Goal: Task Accomplishment & Management: Complete application form

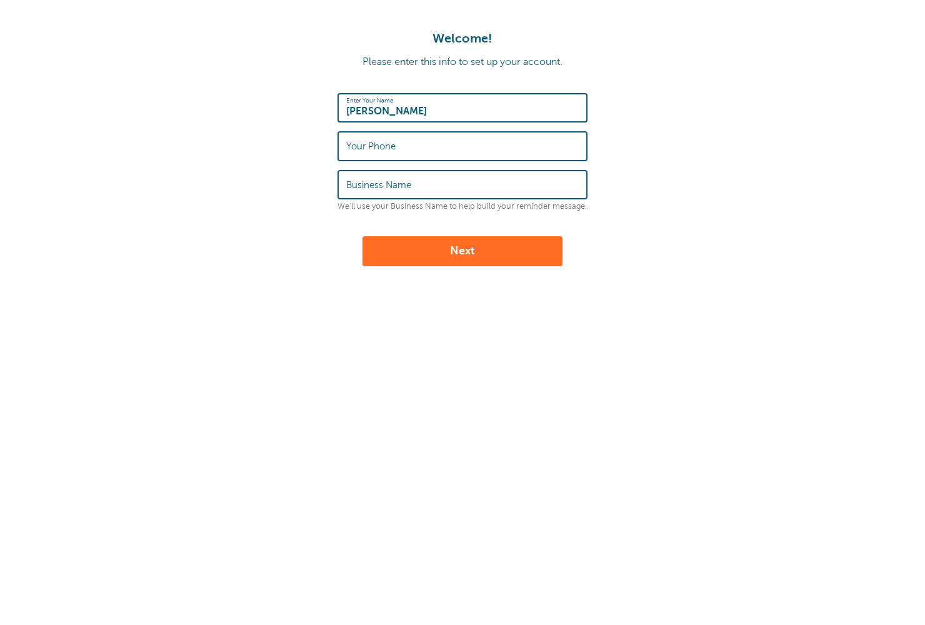
click at [399, 107] on input "kristie" at bounding box center [462, 107] width 232 height 27
drag, startPoint x: 384, startPoint y: 107, endPoint x: 311, endPoint y: 109, distance: 72.5
click at [311, 109] on form "Enter Your Name kristie Your Phone Business Name We'll use your Business Name t…" at bounding box center [462, 179] width 900 height 173
type input "Kristie Dubin"
type input "6192442986"
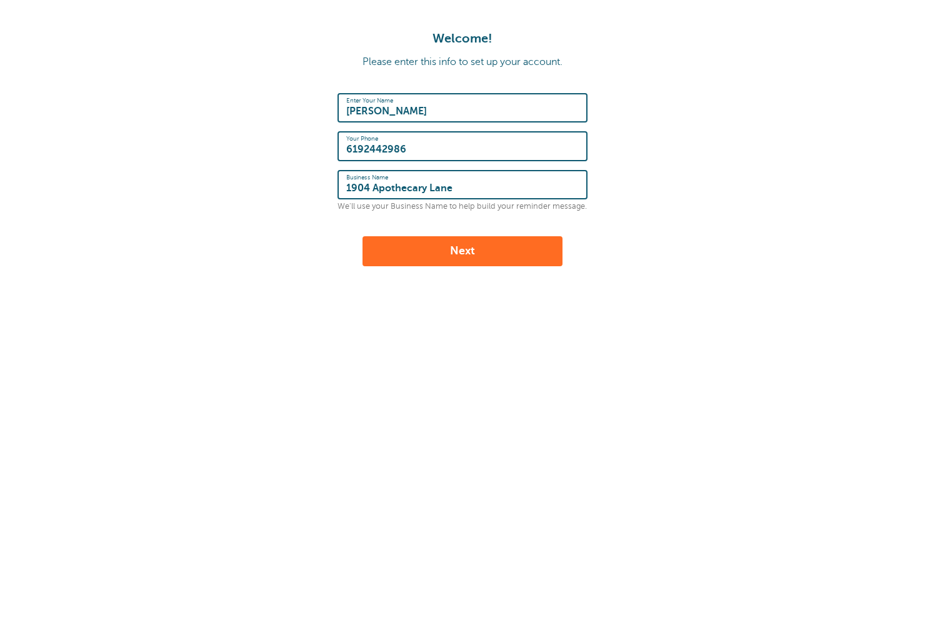
type input "1904 Apothecary Lane"
click at [430, 261] on button "Next" at bounding box center [462, 251] width 200 height 30
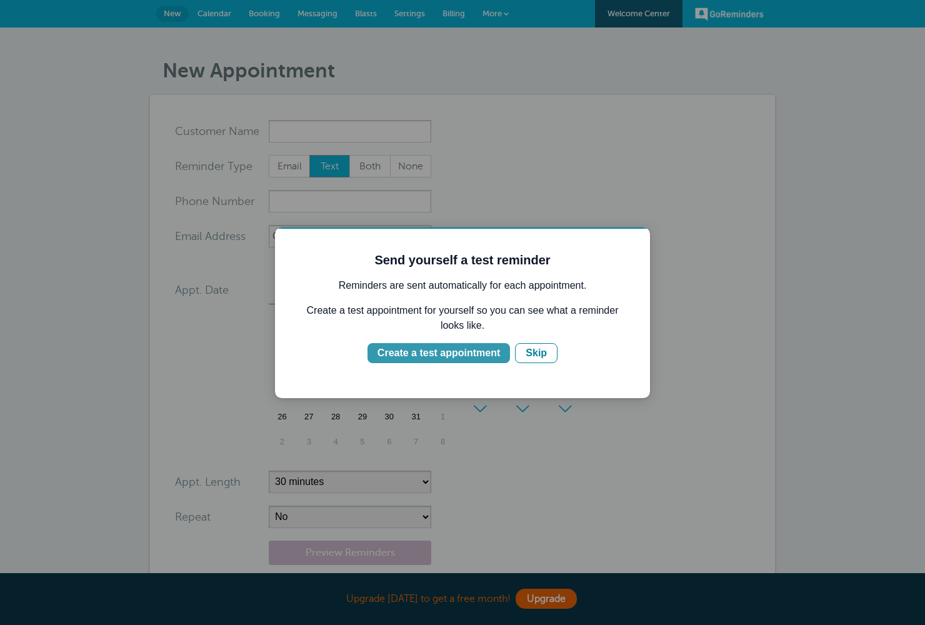
click at [418, 354] on div "Create a test appointment" at bounding box center [438, 352] width 122 height 15
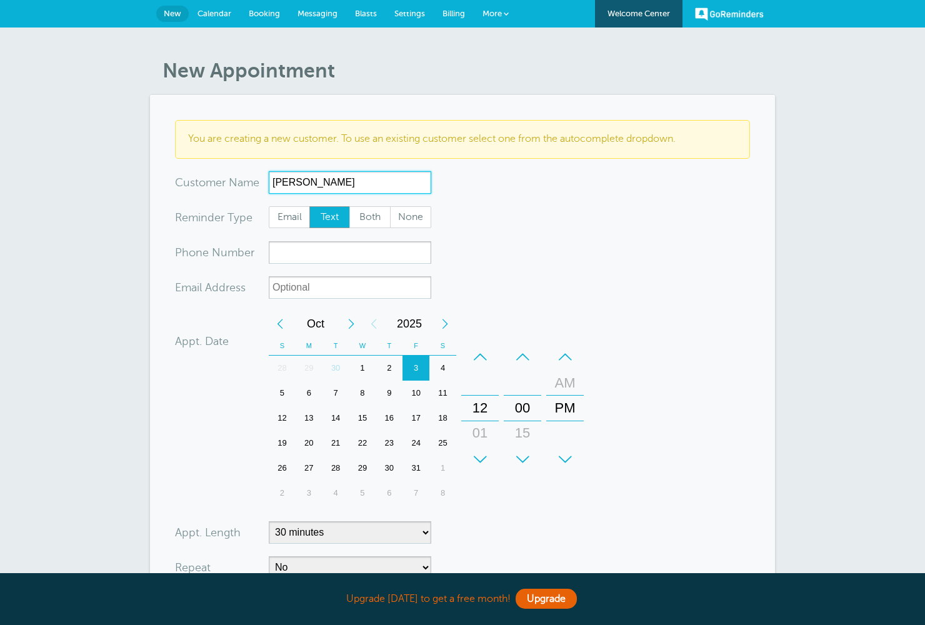
scroll to position [4, 0]
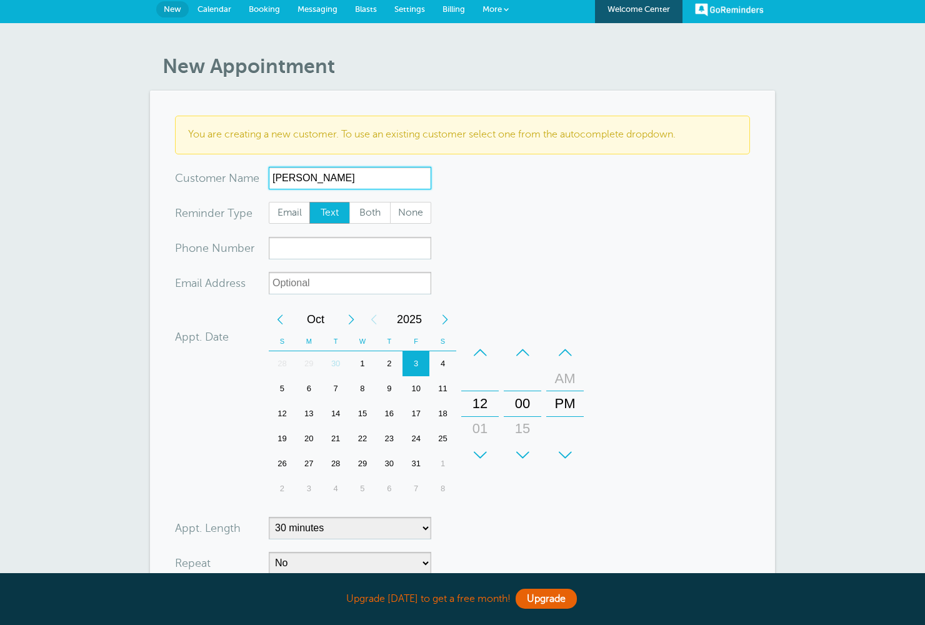
type input "Krisie"
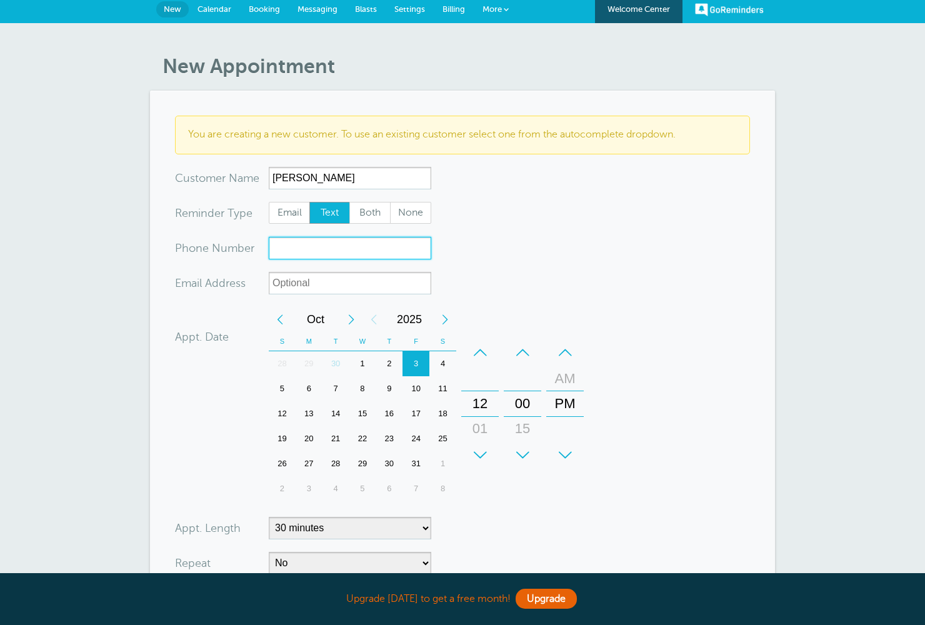
click at [296, 255] on input "xxx-no-autofill" at bounding box center [350, 248] width 162 height 22
type input "6192442986"
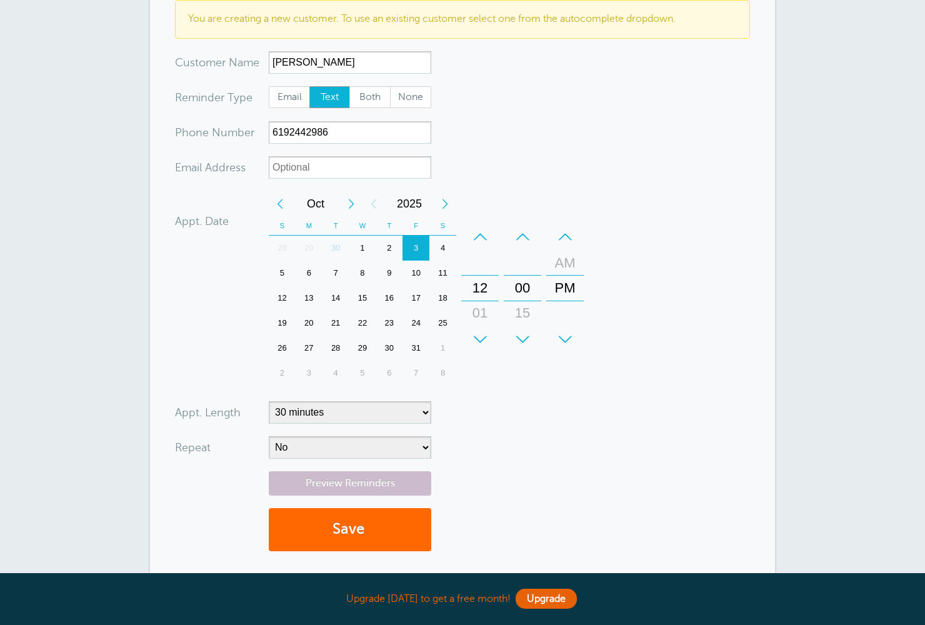
scroll to position [119, 0]
click at [332, 479] on link "Preview Reminders" at bounding box center [350, 484] width 162 height 24
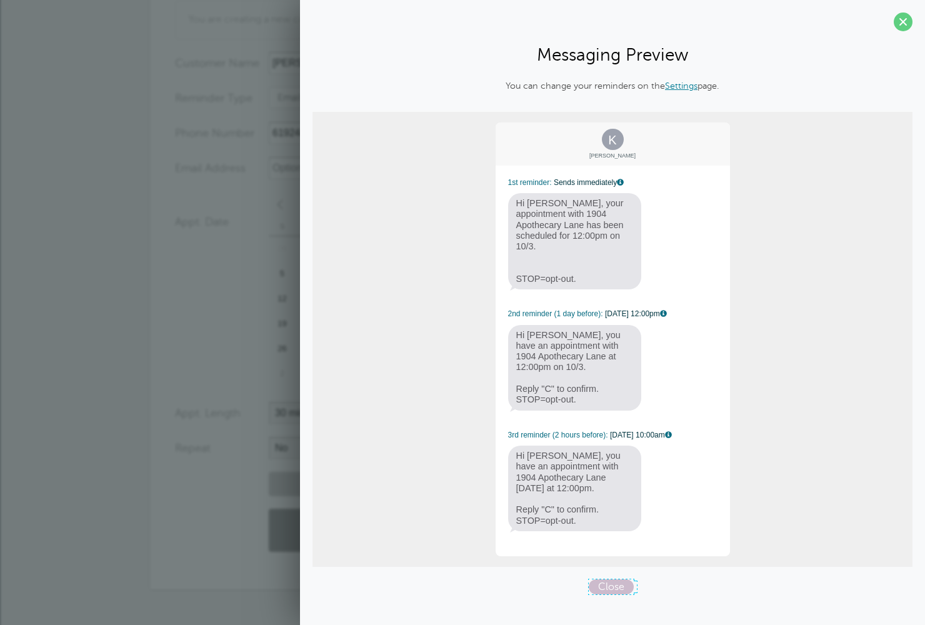
click at [607, 579] on span "Close" at bounding box center [610, 586] width 45 height 15
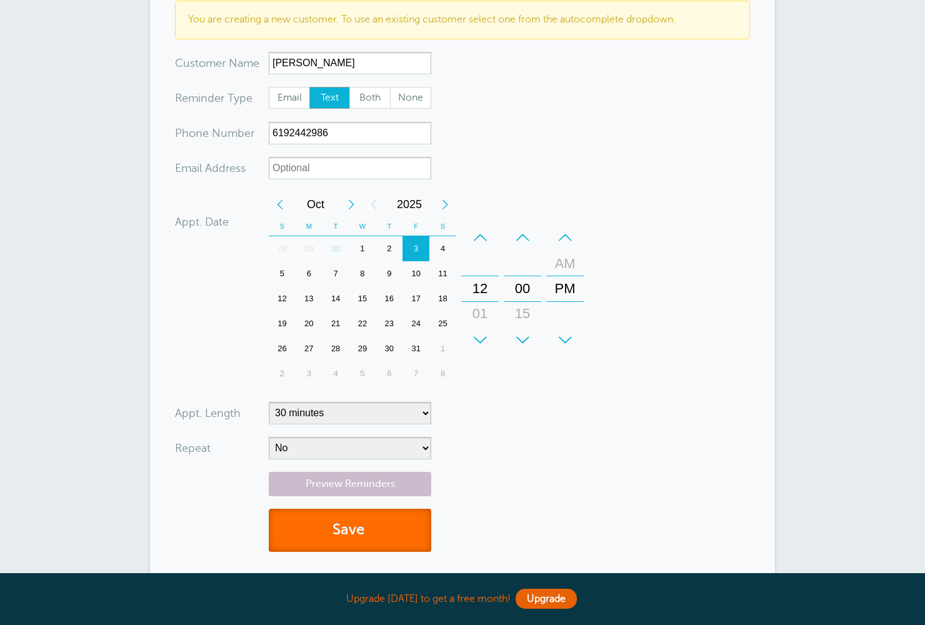
click at [339, 529] on button "Save" at bounding box center [350, 530] width 162 height 43
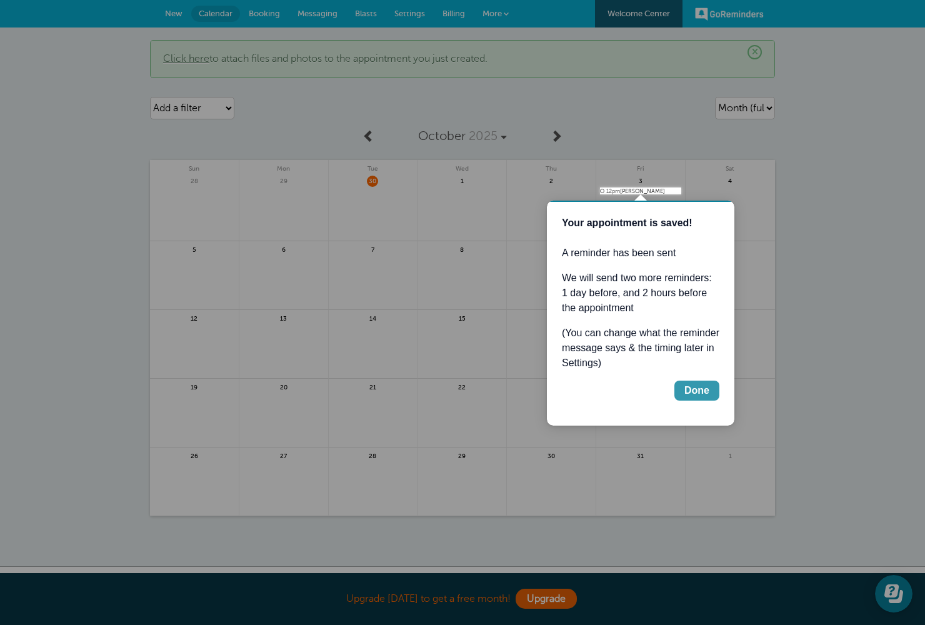
click at [700, 394] on div "Done" at bounding box center [696, 390] width 25 height 15
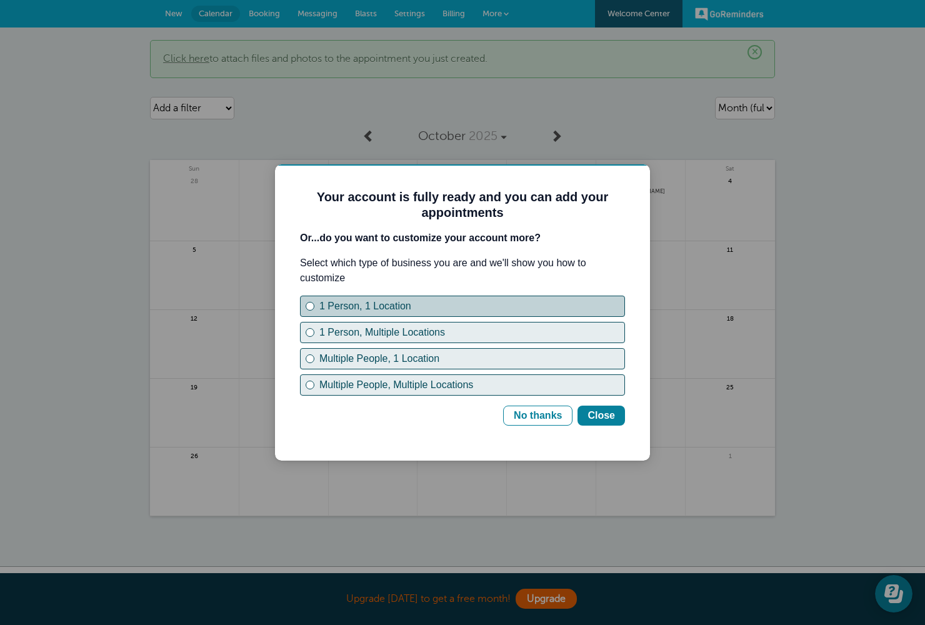
click at [309, 307] on div "1 Person, 1 Location" at bounding box center [309, 306] width 5 height 5
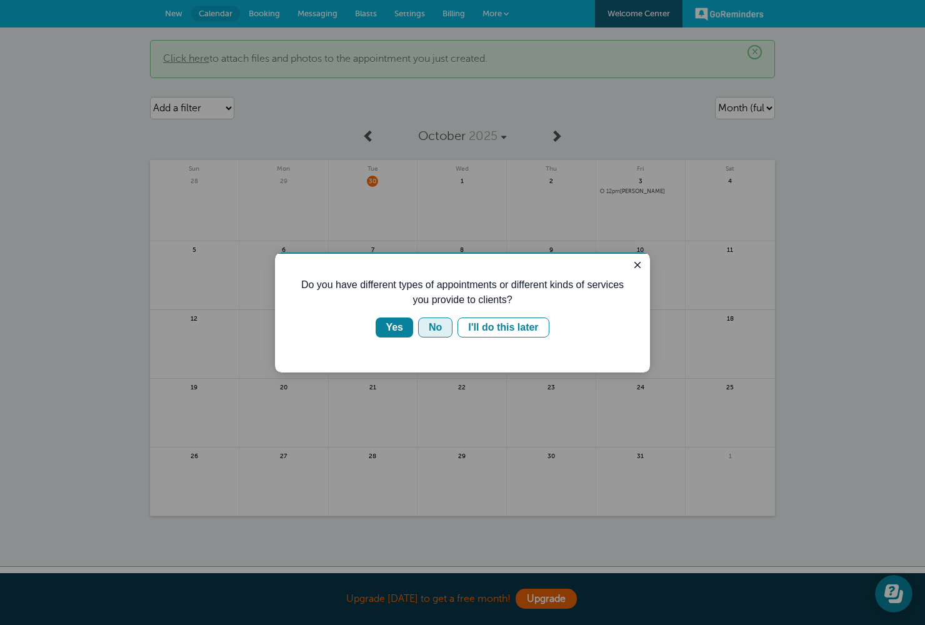
click at [420, 328] on button "No" at bounding box center [435, 327] width 34 height 20
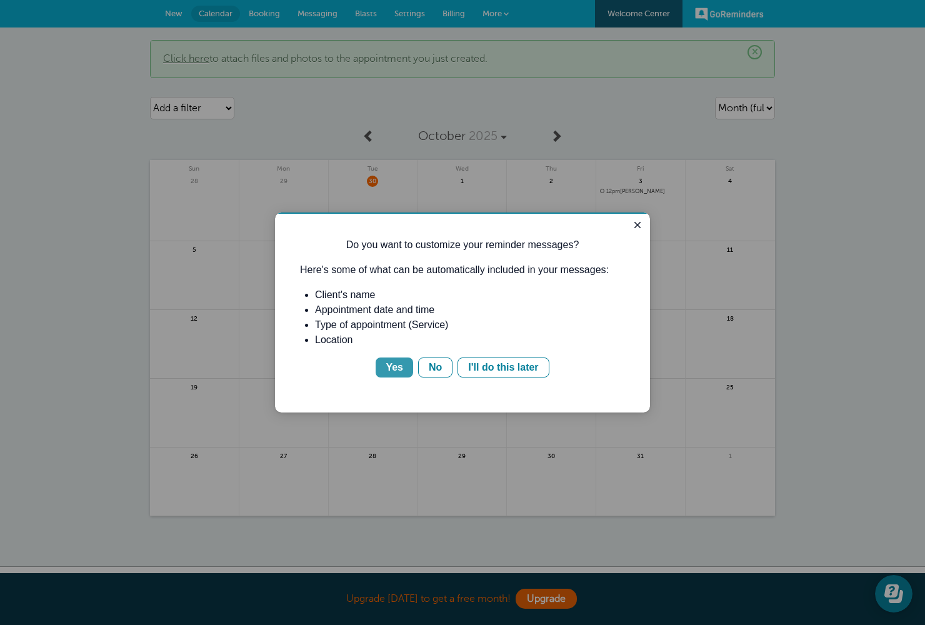
click at [400, 372] on div "Yes" at bounding box center [393, 367] width 17 height 15
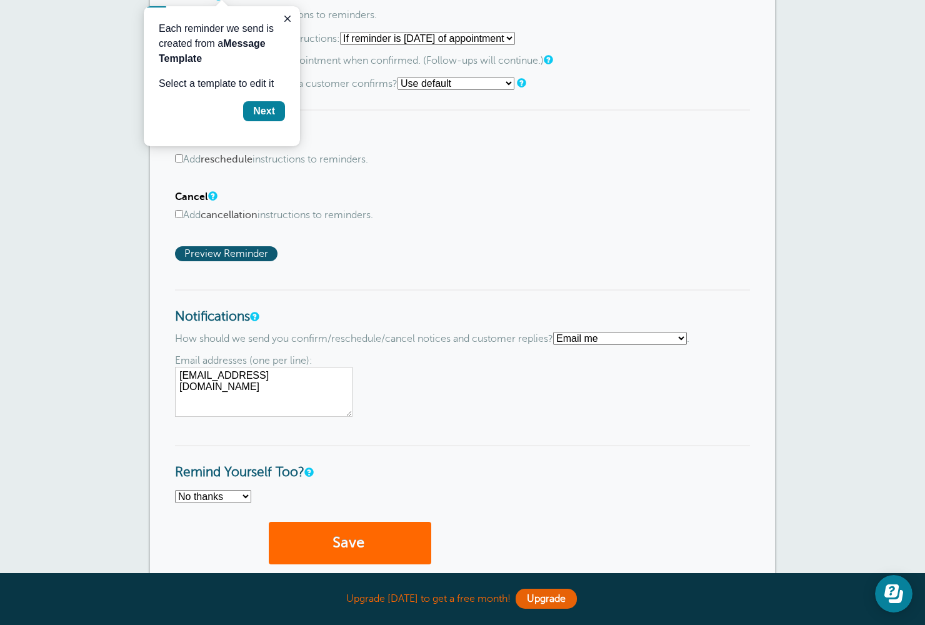
scroll to position [687, 0]
click at [329, 551] on button "Save" at bounding box center [350, 542] width 162 height 43
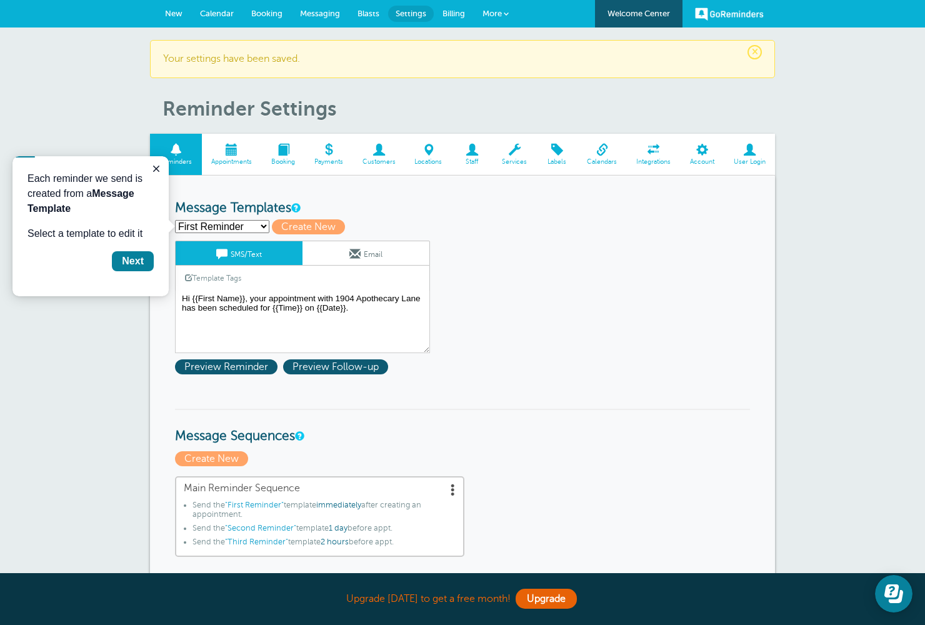
click at [229, 151] on span at bounding box center [232, 150] width 60 height 12
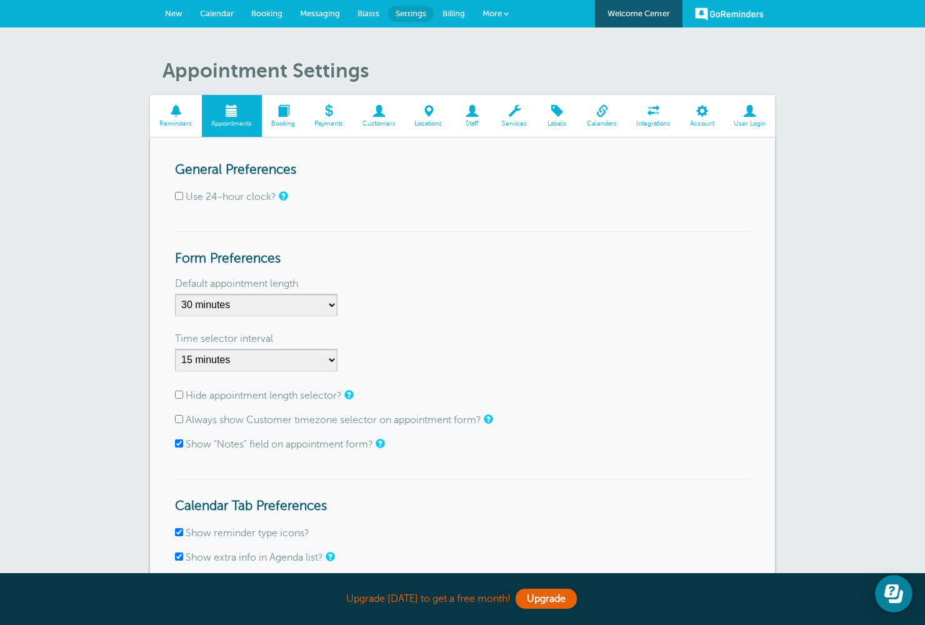
click at [290, 112] on span at bounding box center [283, 111] width 43 height 12
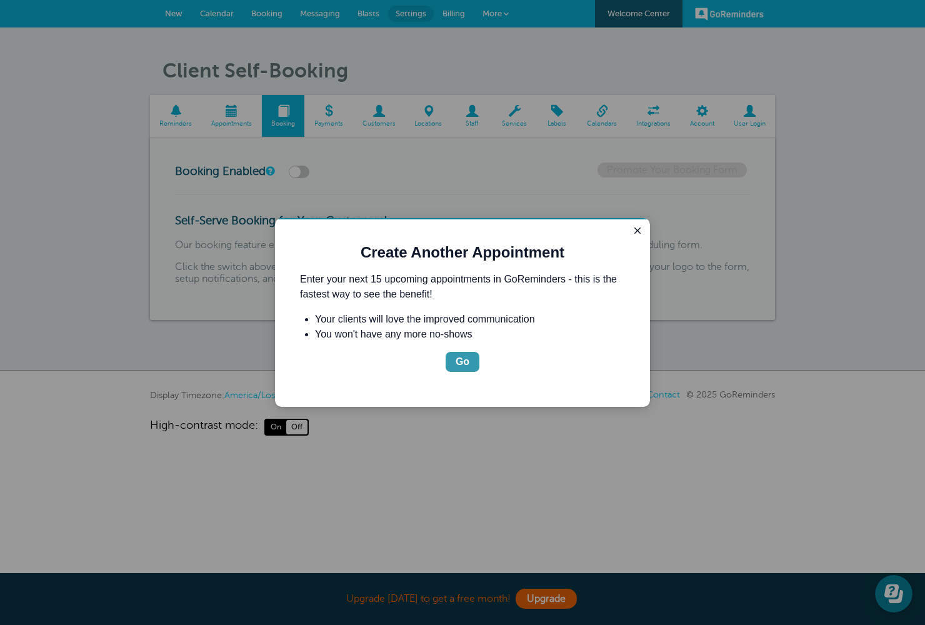
click at [468, 365] on div "Go" at bounding box center [462, 361] width 14 height 15
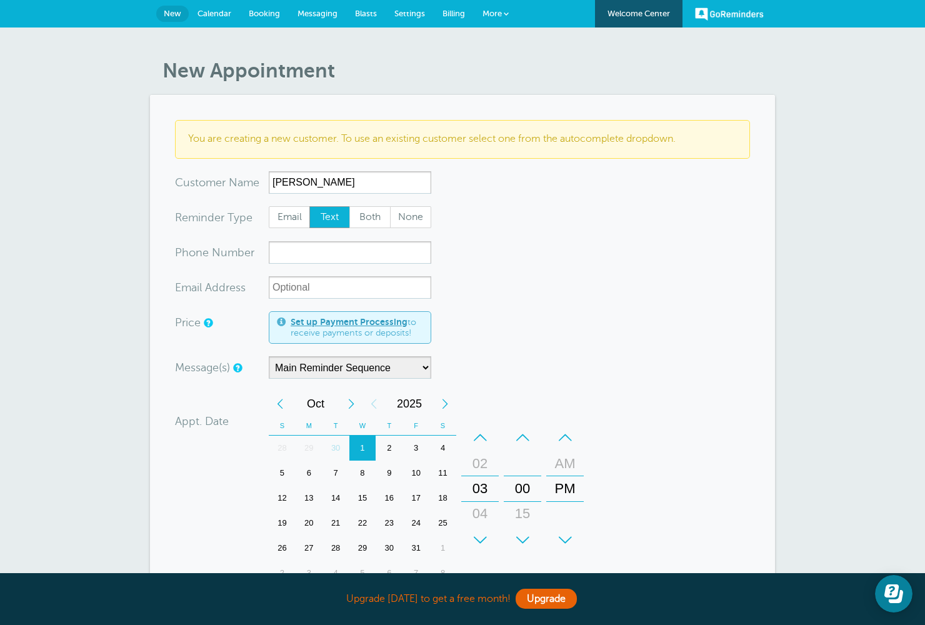
scroll to position [3, 0]
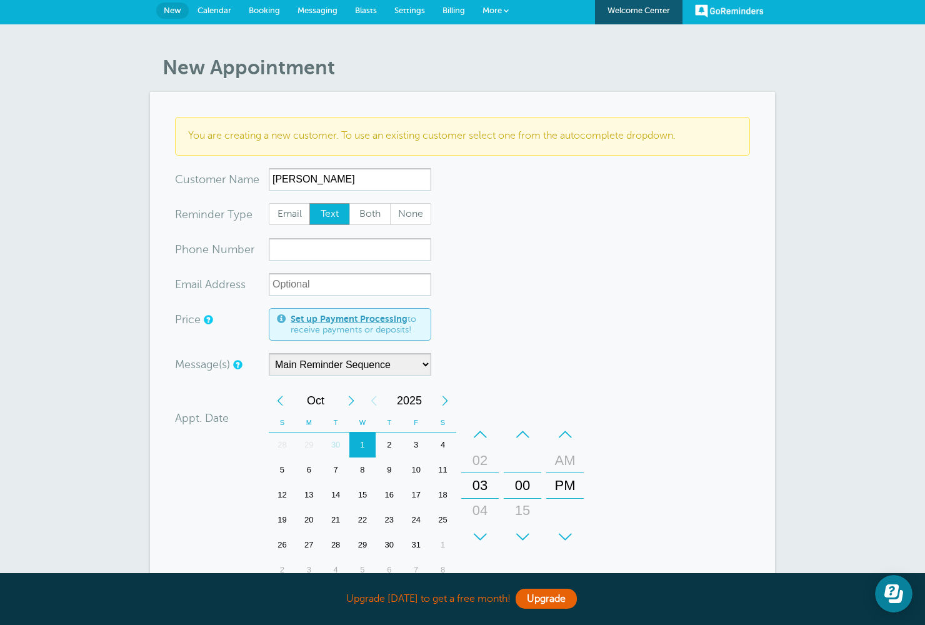
type input "Lisajeanne Potyk"
click at [312, 366] on select "Main Reminder Sequence" at bounding box center [350, 364] width 162 height 22
click at [269, 353] on select "Main Reminder Sequence" at bounding box center [350, 364] width 162 height 22
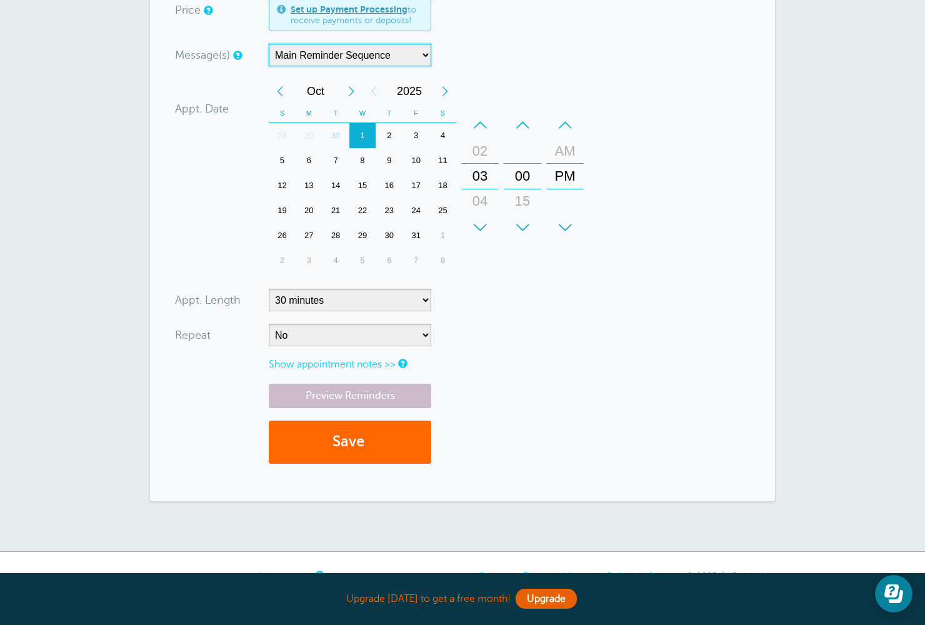
scroll to position [379, 0]
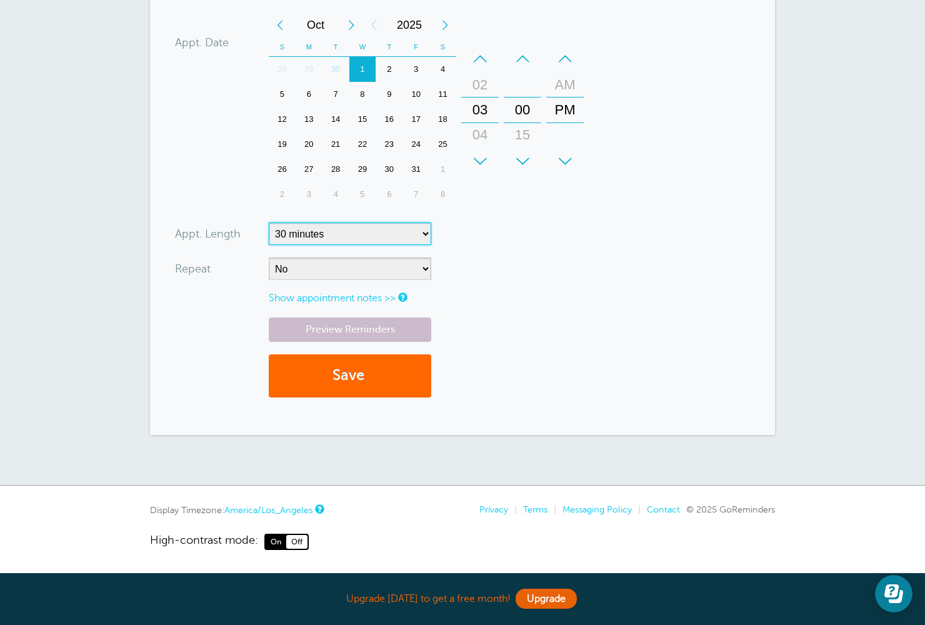
click at [326, 232] on select "5 minutes 10 minutes 15 minutes 20 minutes 25 minutes 30 minutes 35 minutes 40 …" at bounding box center [350, 233] width 162 height 22
select select "45"
click at [269, 222] on select "5 minutes 10 minutes 15 minutes 20 minutes 25 minutes 30 minutes 35 minutes 40 …" at bounding box center [350, 233] width 162 height 22
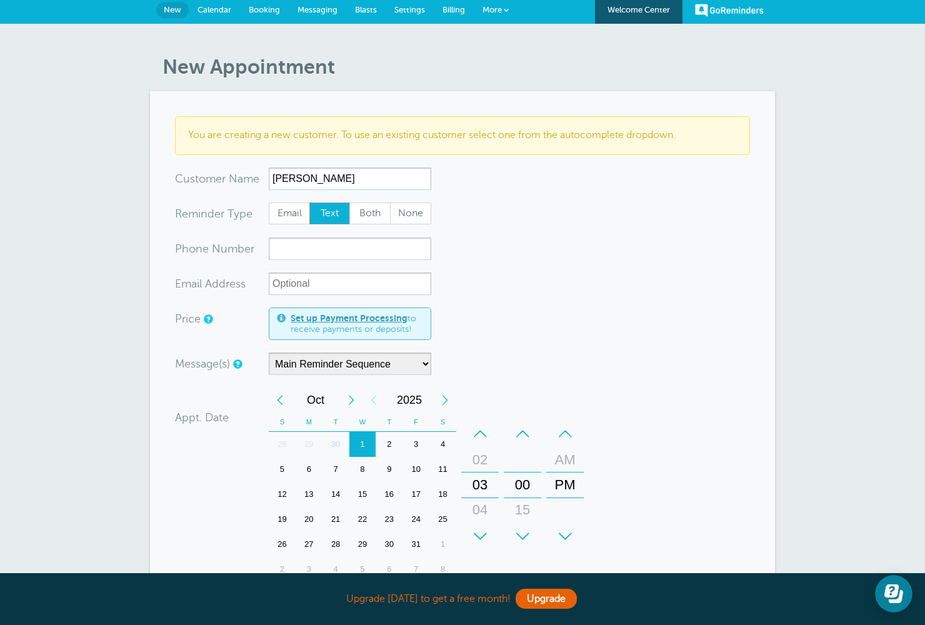
scroll to position [0, 0]
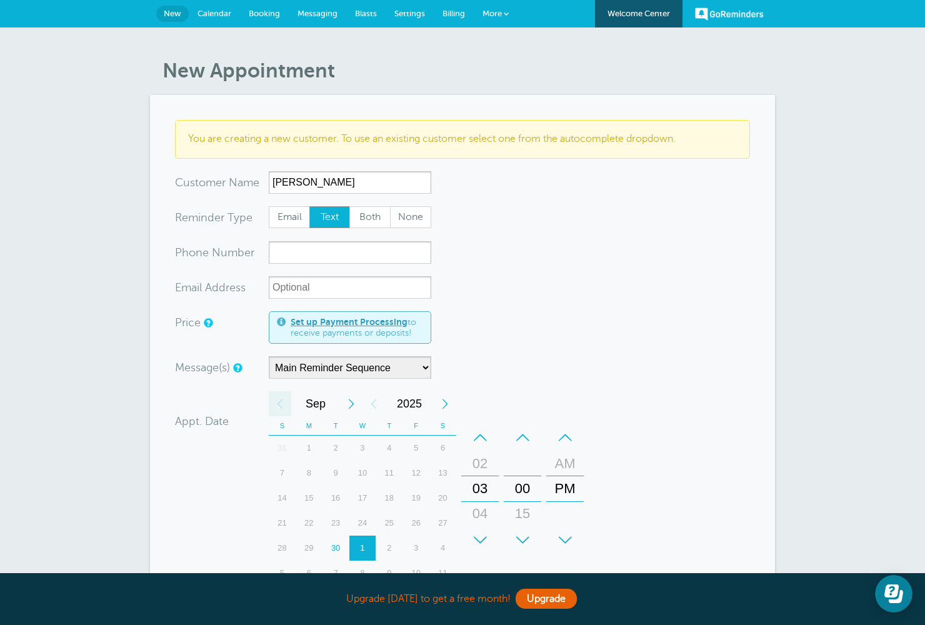
click at [282, 405] on div "Previous Month" at bounding box center [280, 403] width 22 height 25
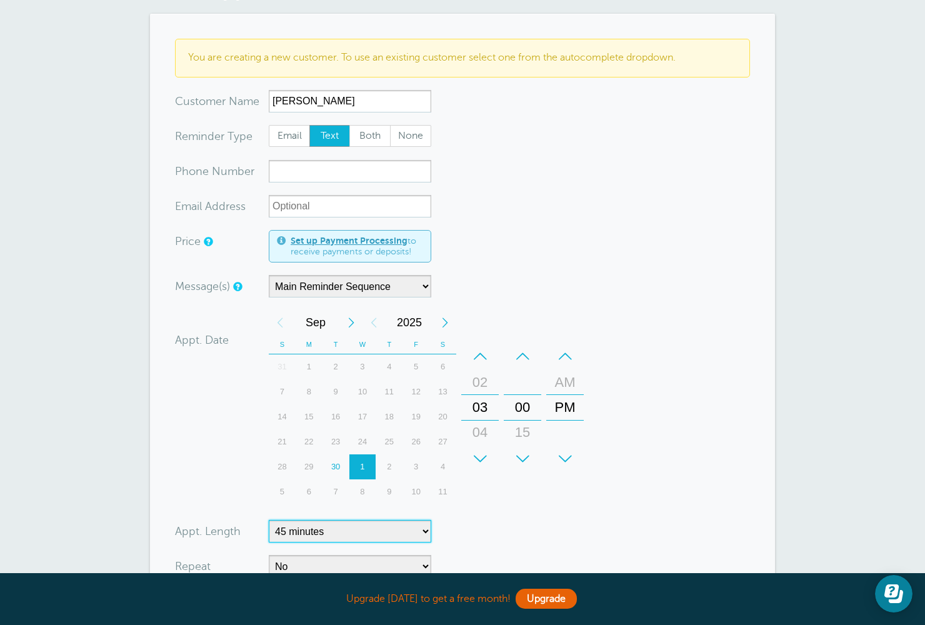
scroll to position [79, 0]
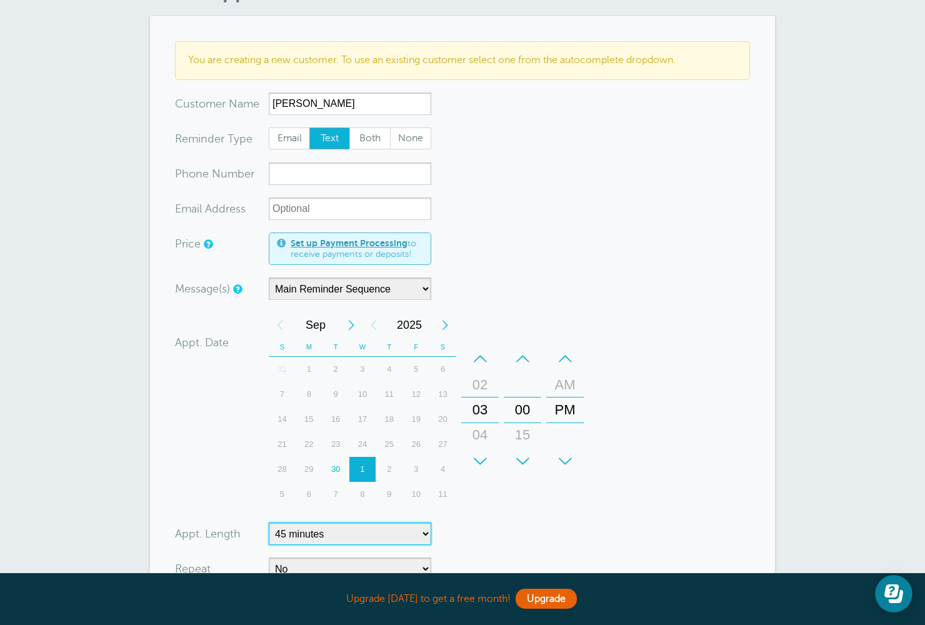
click at [337, 472] on div "30" at bounding box center [335, 469] width 27 height 25
click at [484, 435] on div "04" at bounding box center [480, 434] width 30 height 25
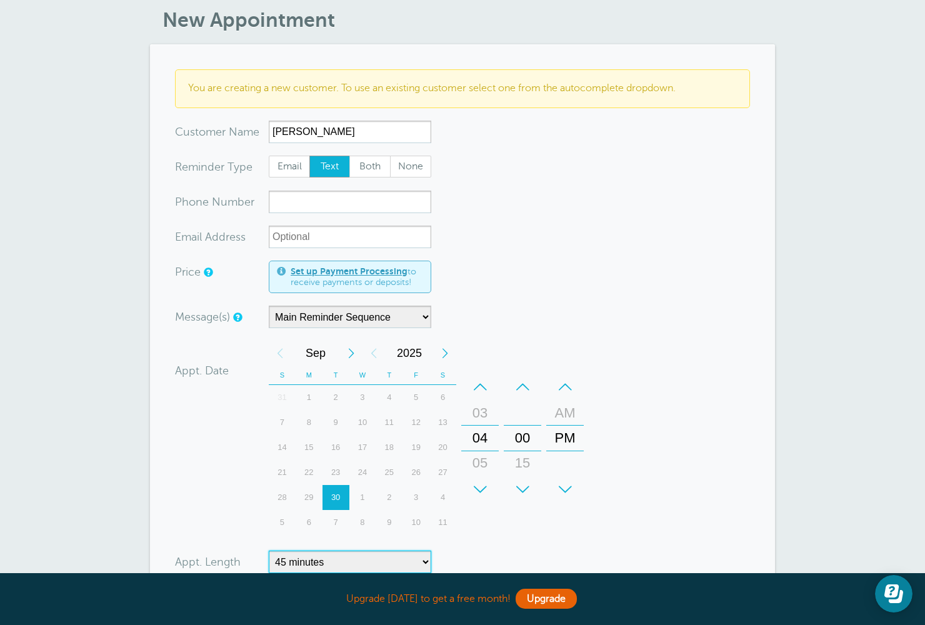
scroll to position [0, 0]
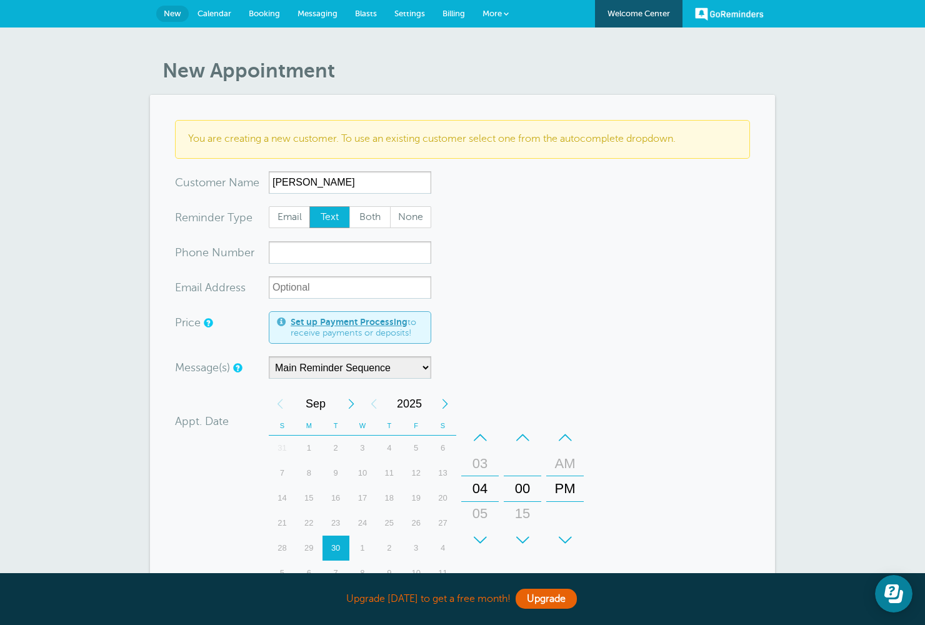
click at [327, 14] on span "Messaging" at bounding box center [317, 13] width 40 height 9
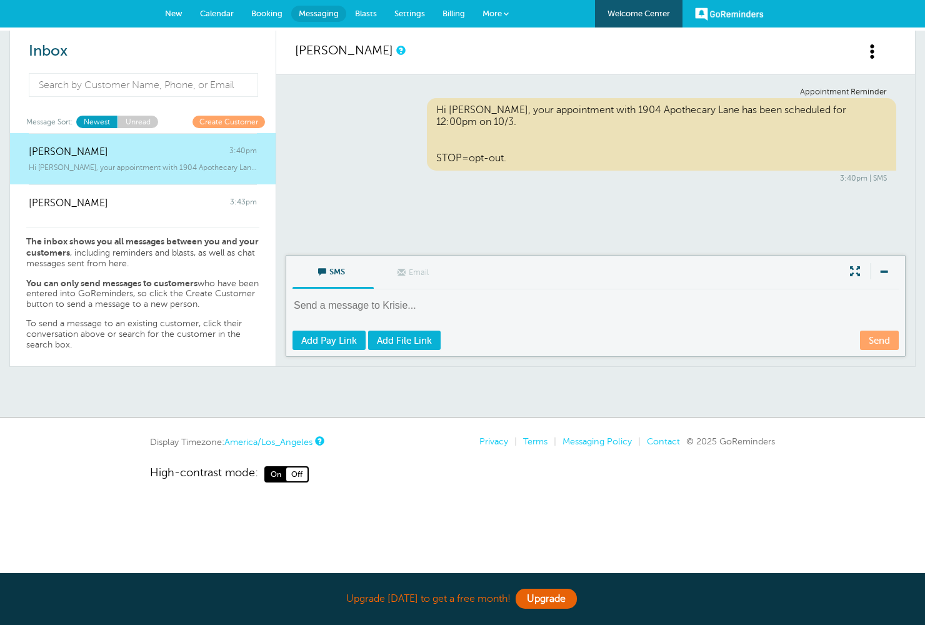
click at [367, 14] on span "Blasts" at bounding box center [366, 13] width 22 height 9
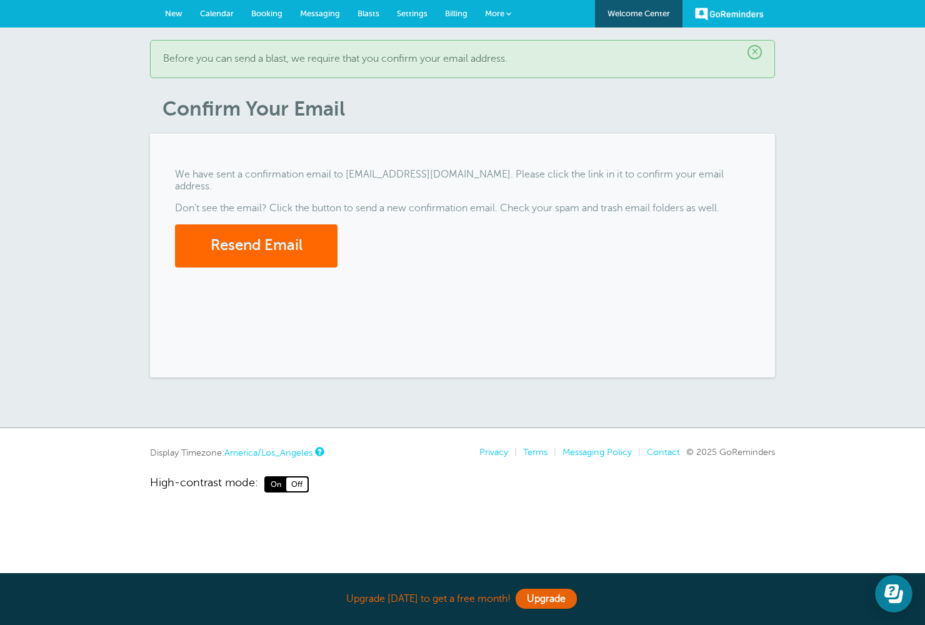
click at [404, 12] on span "Settings" at bounding box center [412, 13] width 31 height 9
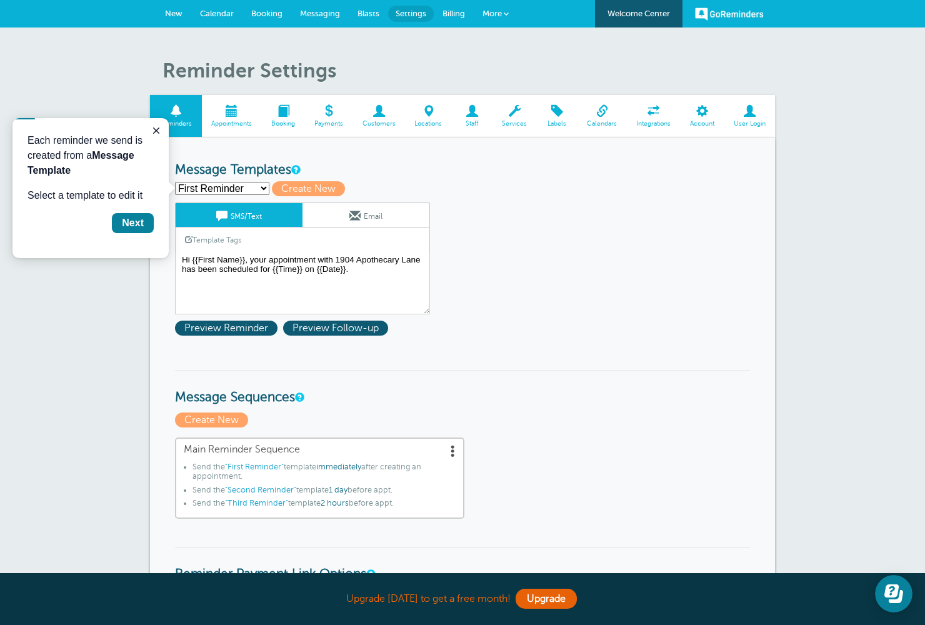
click at [462, 15] on span "Billing" at bounding box center [453, 13] width 22 height 9
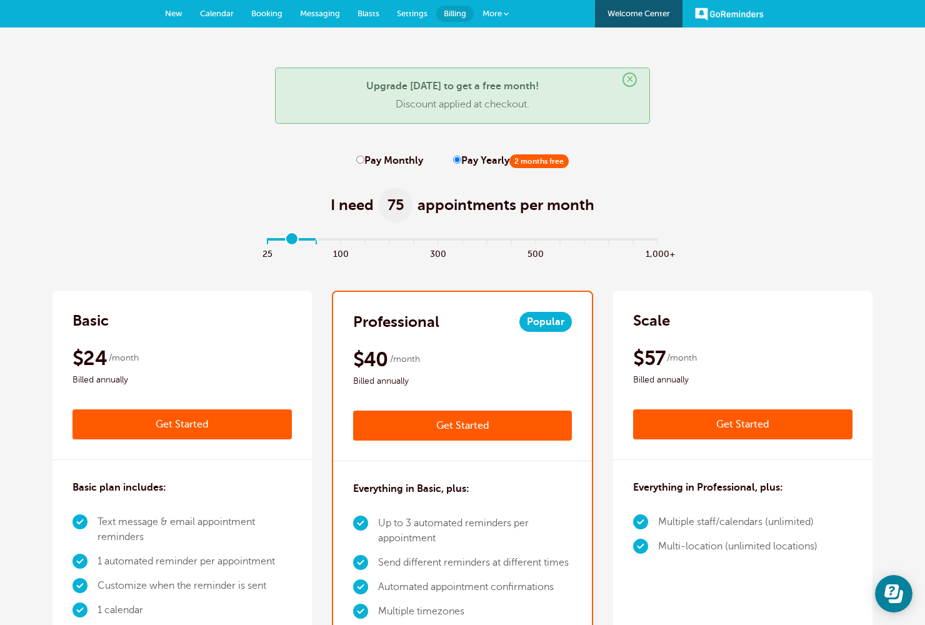
type input "0"
drag, startPoint x: 270, startPoint y: 241, endPoint x: 237, endPoint y: 257, distance: 37.2
click at [261, 242] on input "range" at bounding box center [463, 241] width 404 height 2
click at [363, 161] on input "Pay Monthly" at bounding box center [360, 160] width 8 height 8
radio input "true"
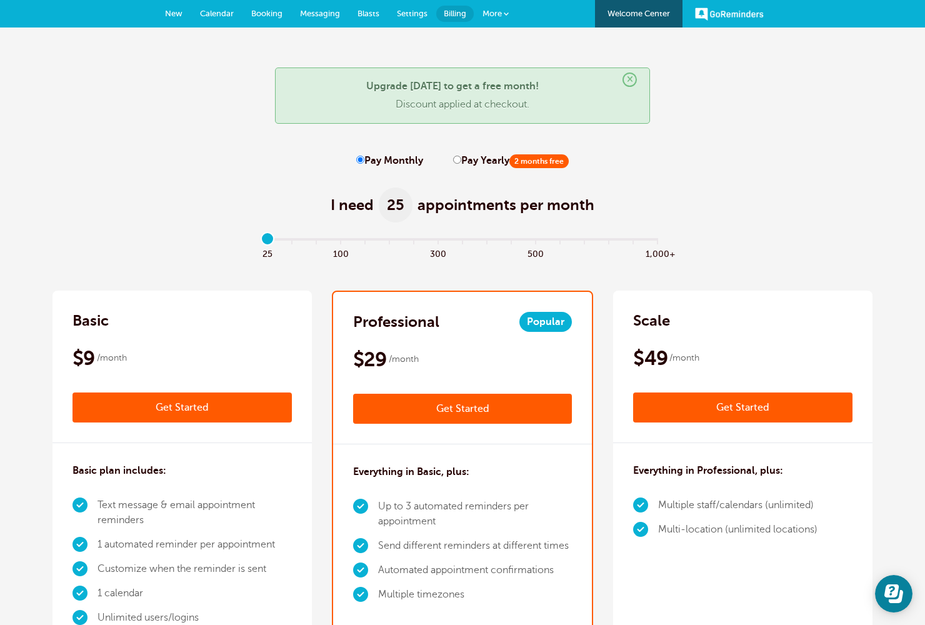
drag, startPoint x: 266, startPoint y: 240, endPoint x: 267, endPoint y: 247, distance: 7.1
click at [267, 242] on input "range" at bounding box center [463, 241] width 404 height 2
click at [336, 242] on input "range" at bounding box center [463, 241] width 404 height 2
click at [269, 241] on input "range" at bounding box center [463, 241] width 404 height 2
click at [347, 246] on span "100" at bounding box center [341, 253] width 24 height 14
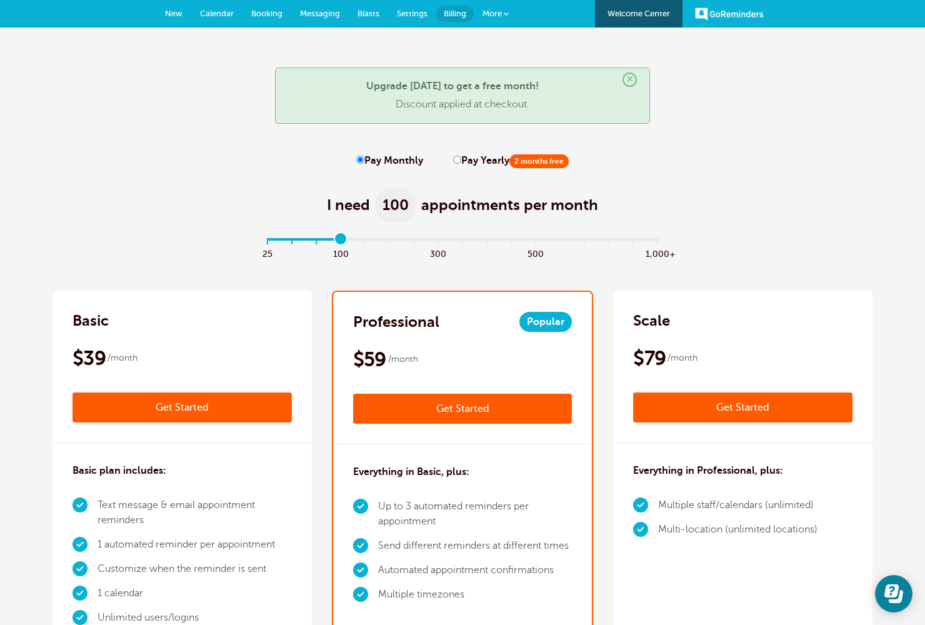
scroll to position [5, 0]
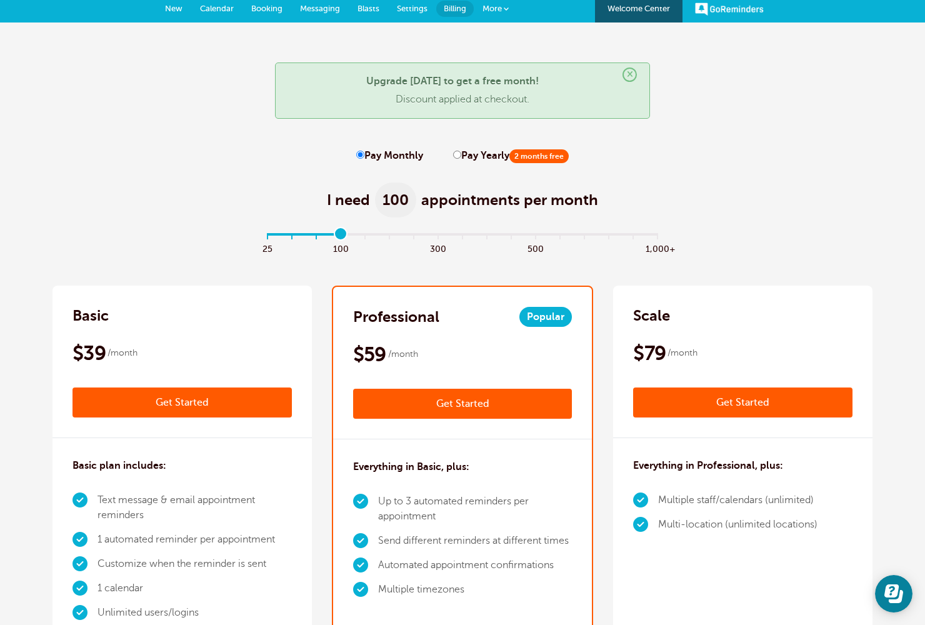
click at [441, 241] on span "300" at bounding box center [438, 248] width 24 height 14
click at [537, 237] on input "range" at bounding box center [463, 236] width 404 height 2
click at [586, 237] on input "range" at bounding box center [463, 236] width 404 height 2
click at [607, 237] on input "range" at bounding box center [463, 236] width 404 height 2
click at [633, 237] on input "range" at bounding box center [463, 236] width 404 height 2
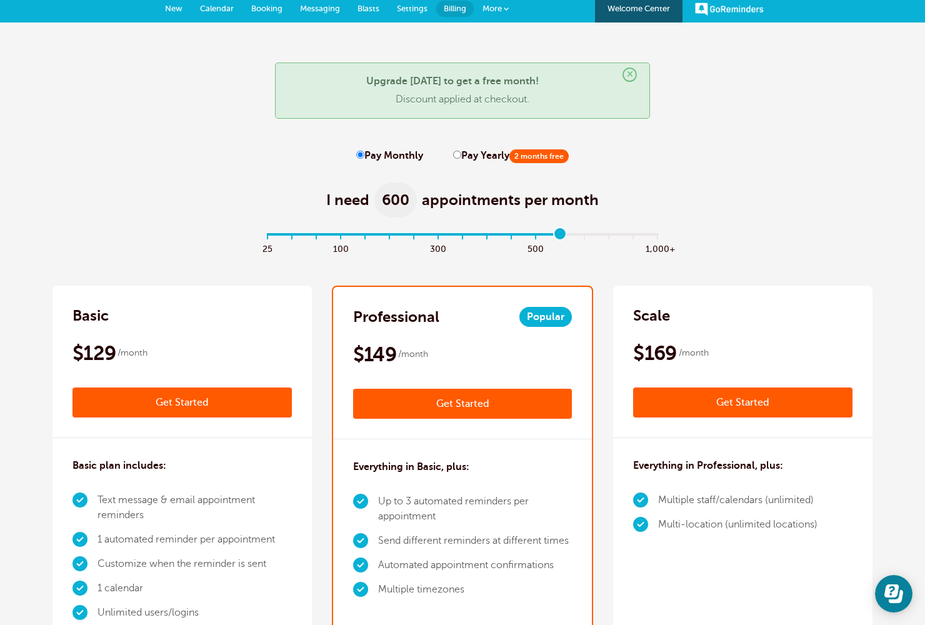
click at [562, 236] on input "range" at bounding box center [463, 236] width 404 height 2
click at [604, 237] on input "range" at bounding box center [463, 236] width 404 height 2
drag, startPoint x: 610, startPoint y: 234, endPoint x: 573, endPoint y: 235, distance: 36.9
click at [573, 235] on input "range" at bounding box center [463, 236] width 404 height 2
click at [595, 235] on input "range" at bounding box center [463, 236] width 404 height 2
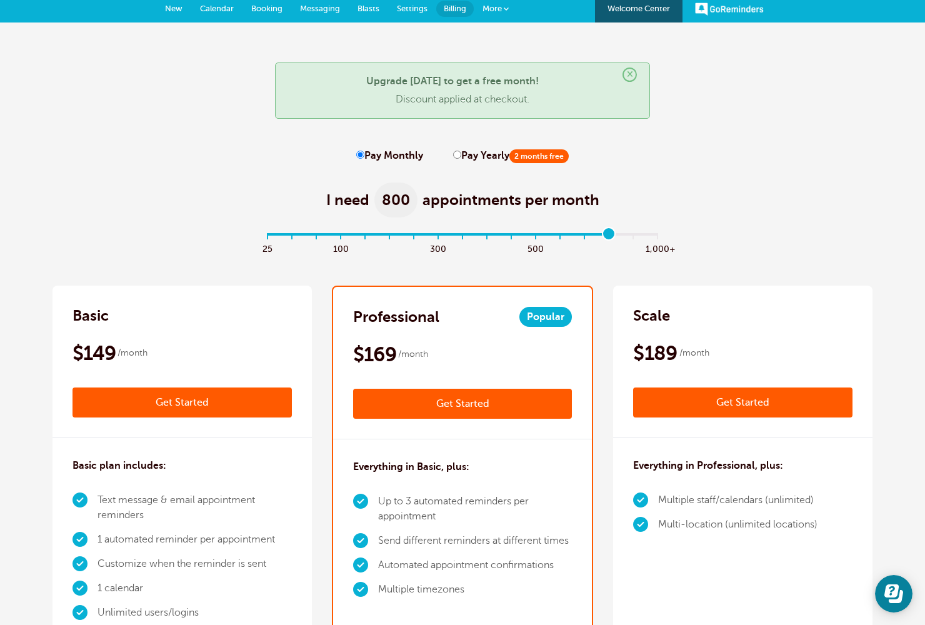
drag, startPoint x: 587, startPoint y: 234, endPoint x: 602, endPoint y: 235, distance: 15.6
click at [602, 235] on input "range" at bounding box center [463, 236] width 404 height 2
click at [659, 235] on input "range" at bounding box center [463, 236] width 404 height 2
click at [614, 235] on input "range" at bounding box center [463, 236] width 404 height 2
type input "16"
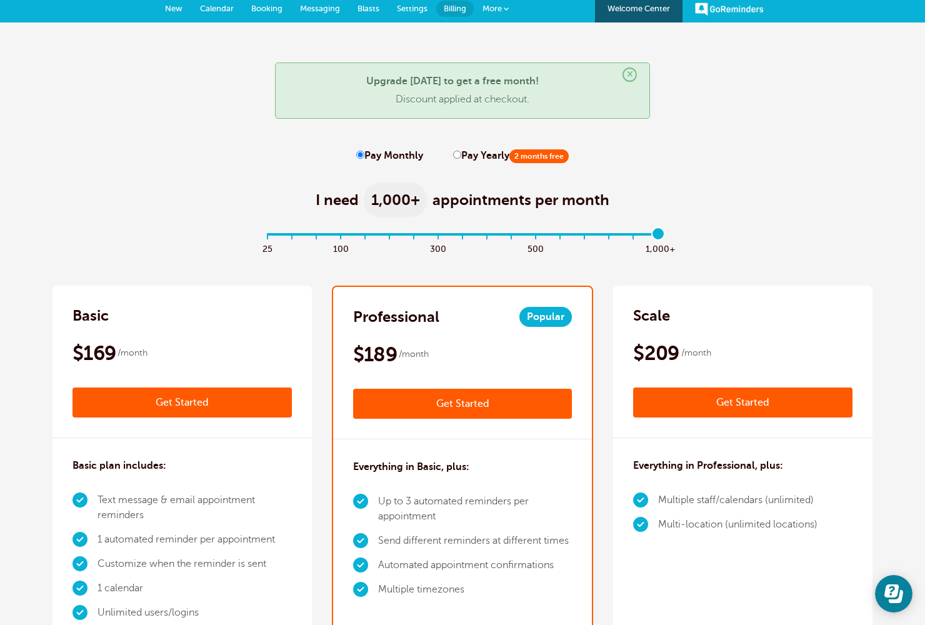
click at [661, 235] on input "range" at bounding box center [463, 236] width 404 height 2
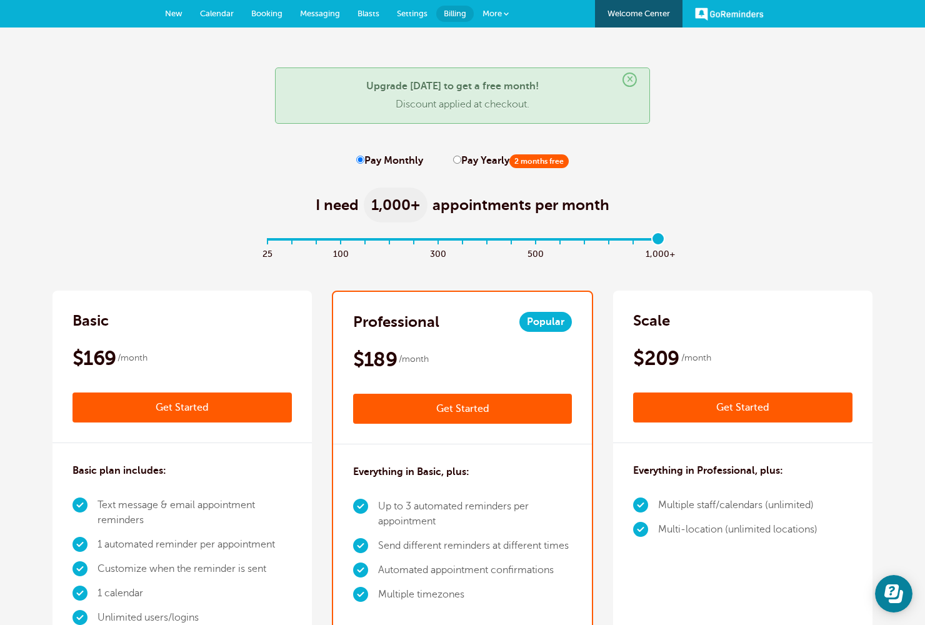
click at [748, 10] on link "GoReminders" at bounding box center [729, 13] width 69 height 27
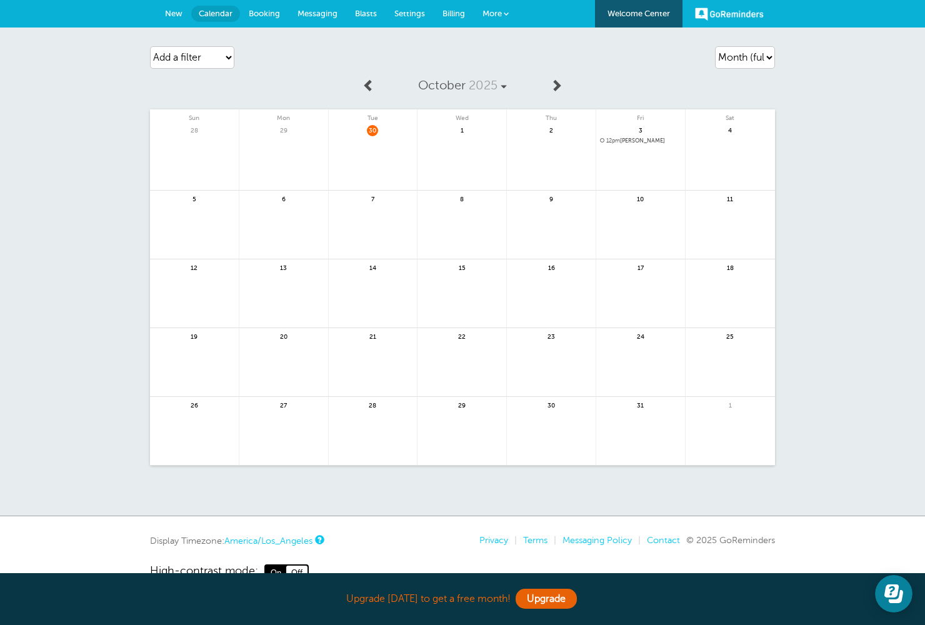
click at [494, 11] on span "More" at bounding box center [491, 13] width 19 height 9
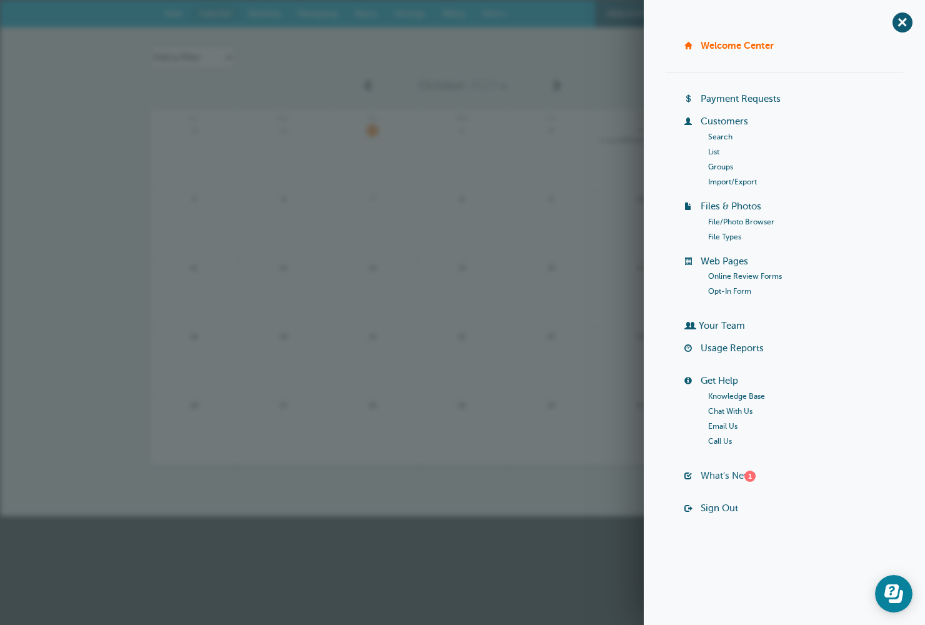
click at [724, 475] on link "What's New? 1" at bounding box center [727, 475] width 55 height 10
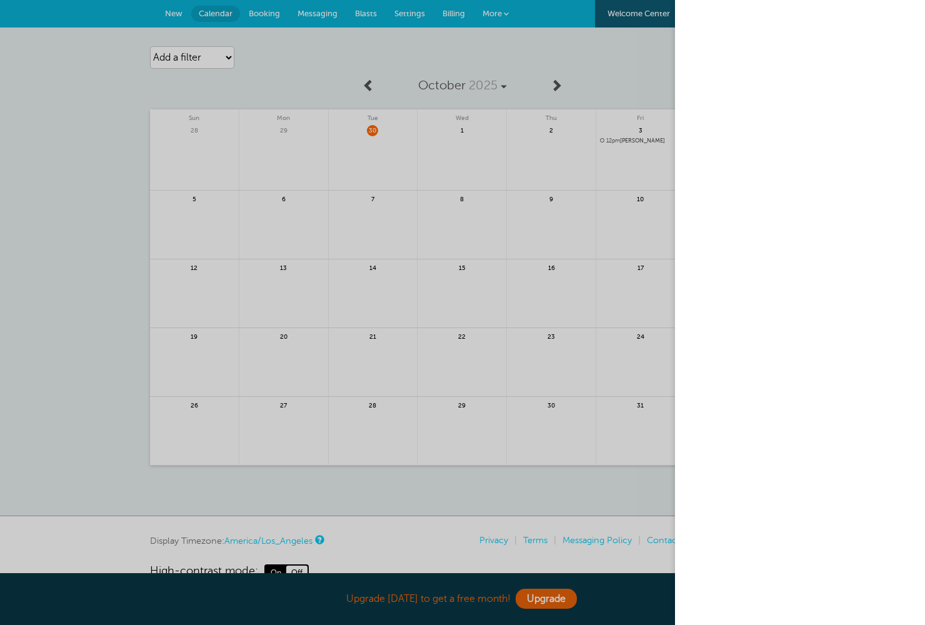
click at [639, 503] on div at bounding box center [462, 312] width 925 height 625
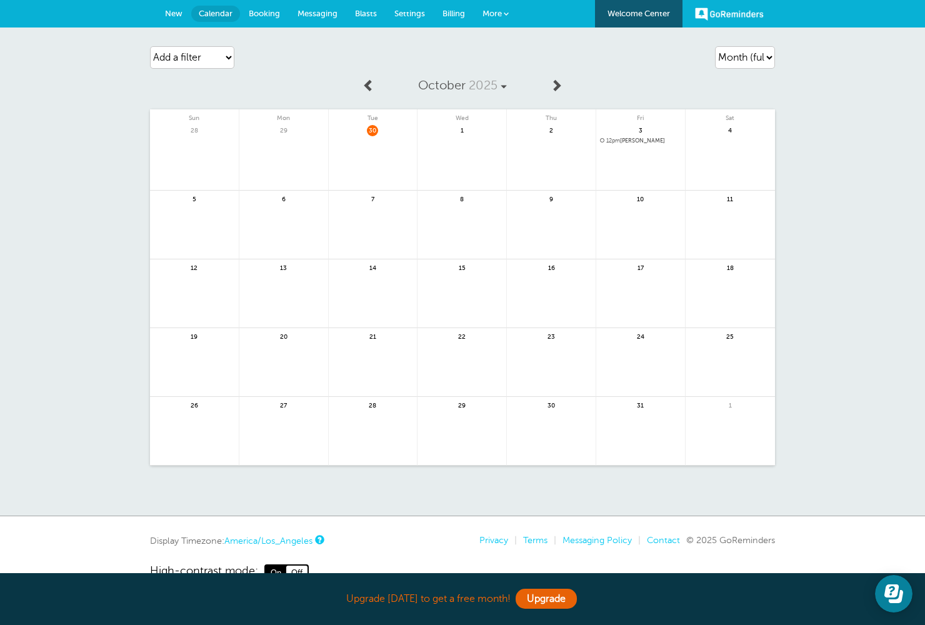
click at [730, 12] on link "GoReminders" at bounding box center [729, 13] width 69 height 27
click at [728, 19] on link "GoReminders" at bounding box center [729, 13] width 69 height 27
click at [651, 12] on link "Welcome Center" at bounding box center [638, 13] width 87 height 27
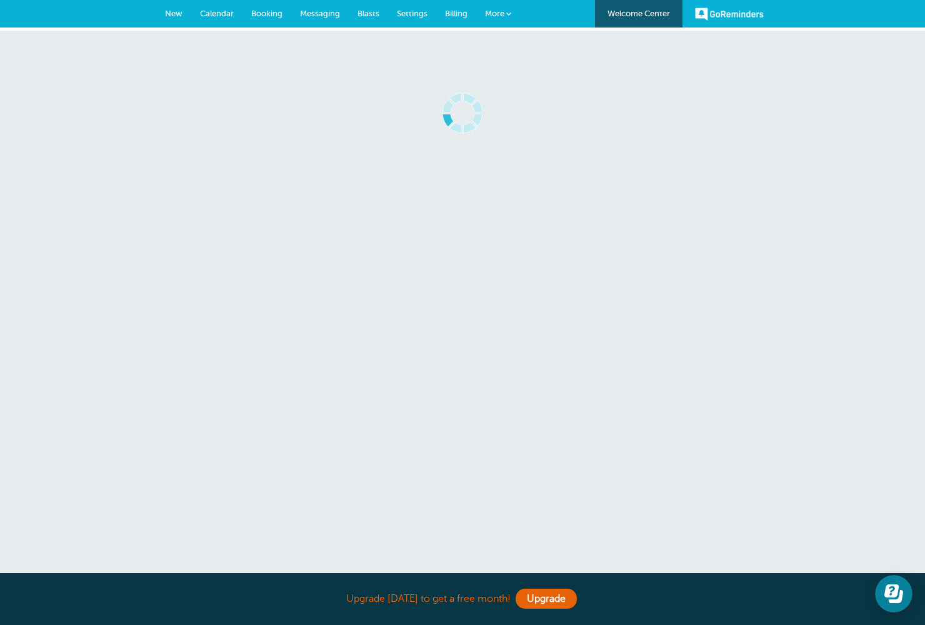
click at [499, 21] on link "More" at bounding box center [498, 14] width 44 height 28
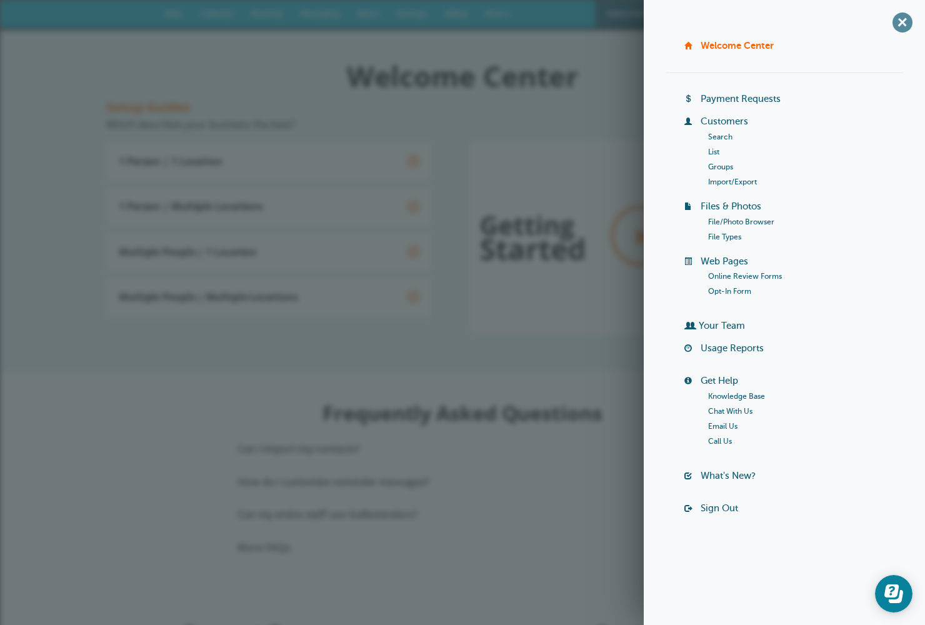
click at [900, 27] on span "+" at bounding box center [902, 22] width 28 height 28
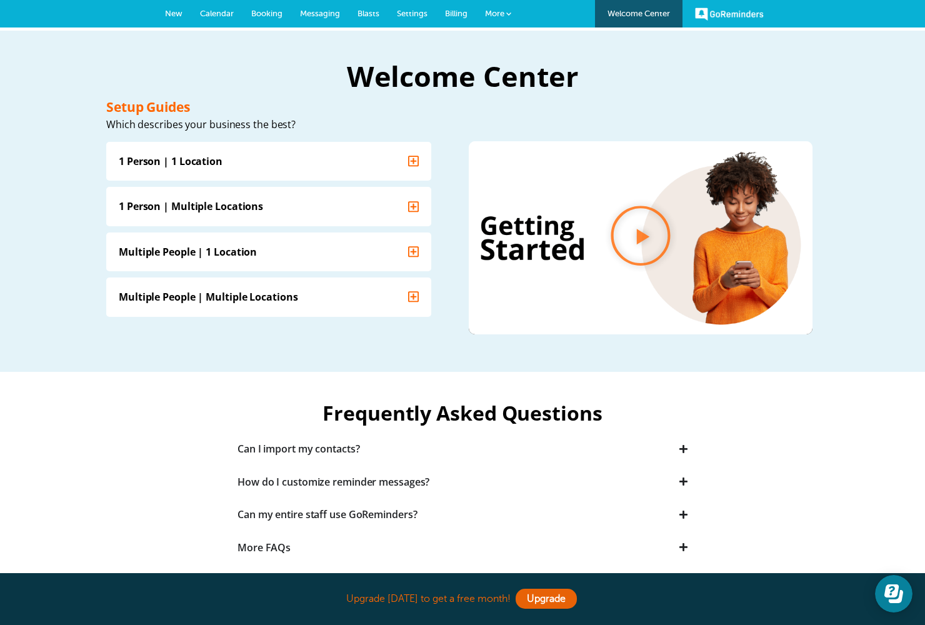
click at [503, 8] on link "More" at bounding box center [498, 14] width 44 height 28
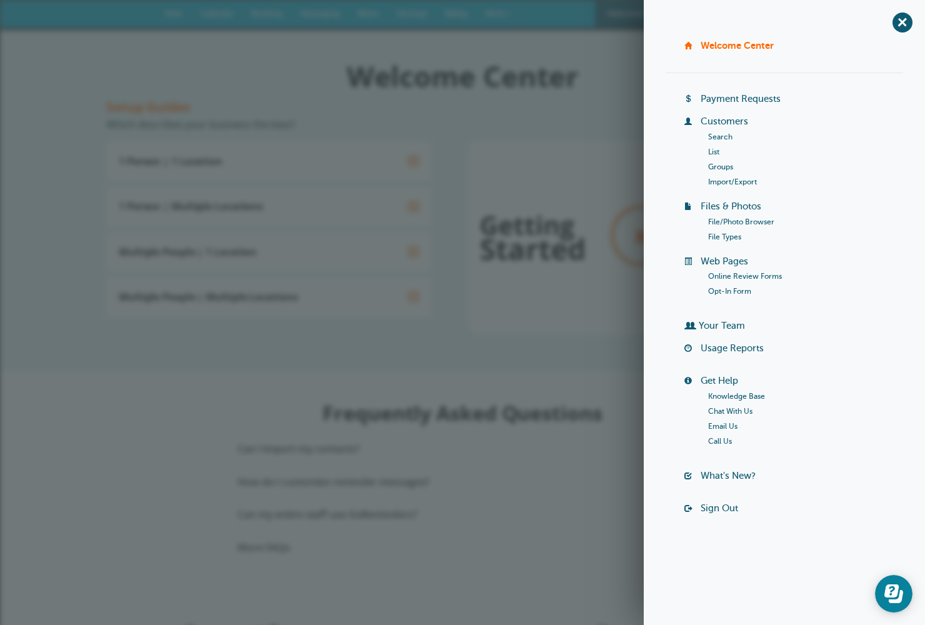
click at [736, 349] on link "Usage Reports" at bounding box center [731, 348] width 63 height 10
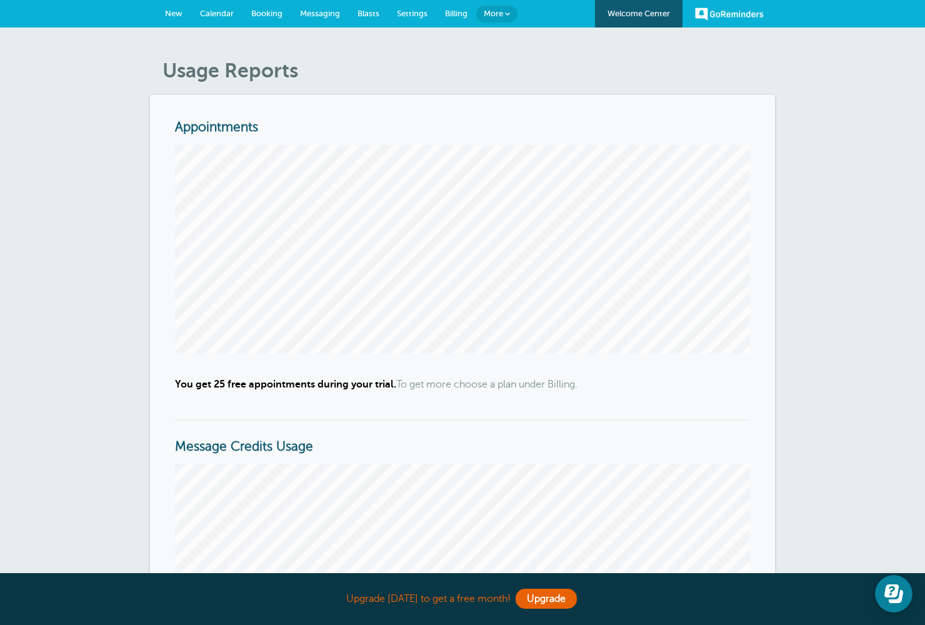
click at [735, 15] on link "GoReminders" at bounding box center [729, 13] width 69 height 27
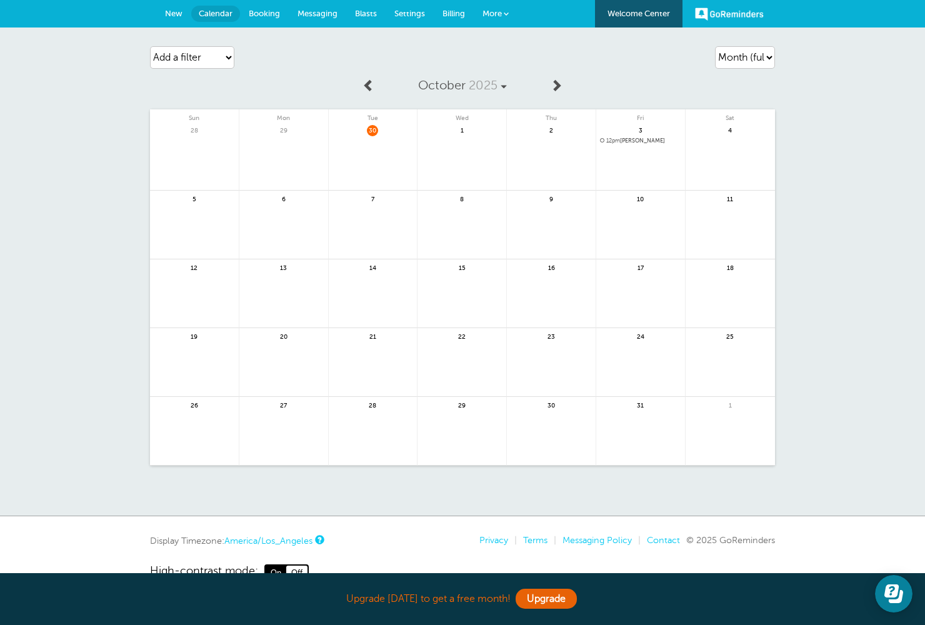
click at [170, 16] on span "New" at bounding box center [173, 13] width 17 height 9
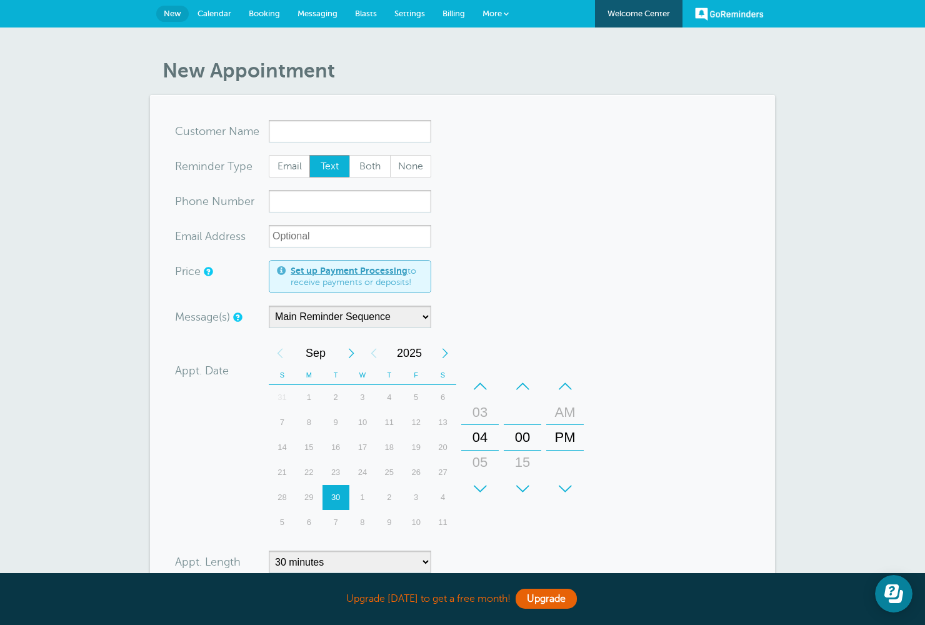
click at [279, 16] on span "Booking" at bounding box center [264, 13] width 31 height 9
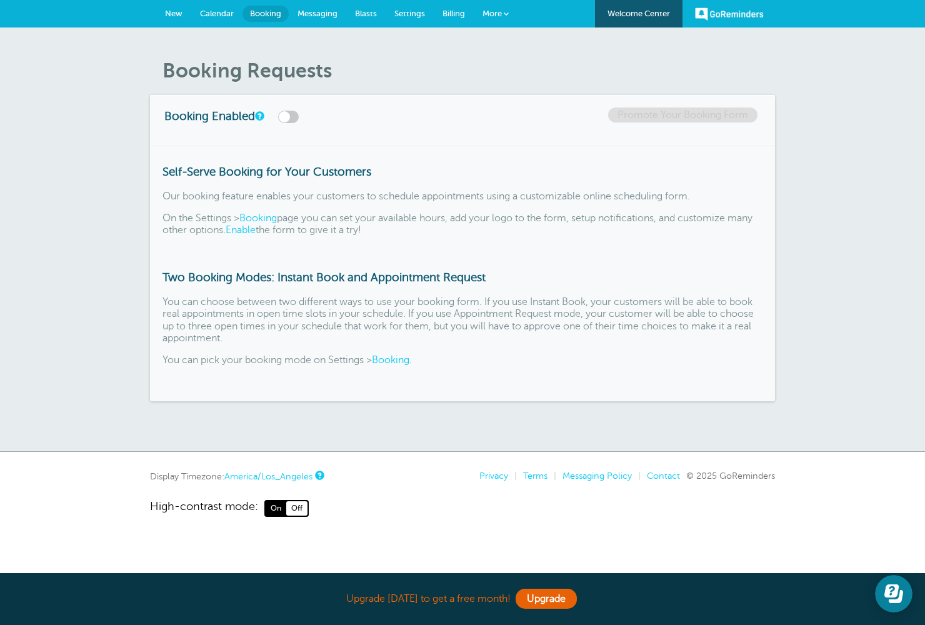
click at [316, 15] on span "Messaging" at bounding box center [317, 13] width 40 height 9
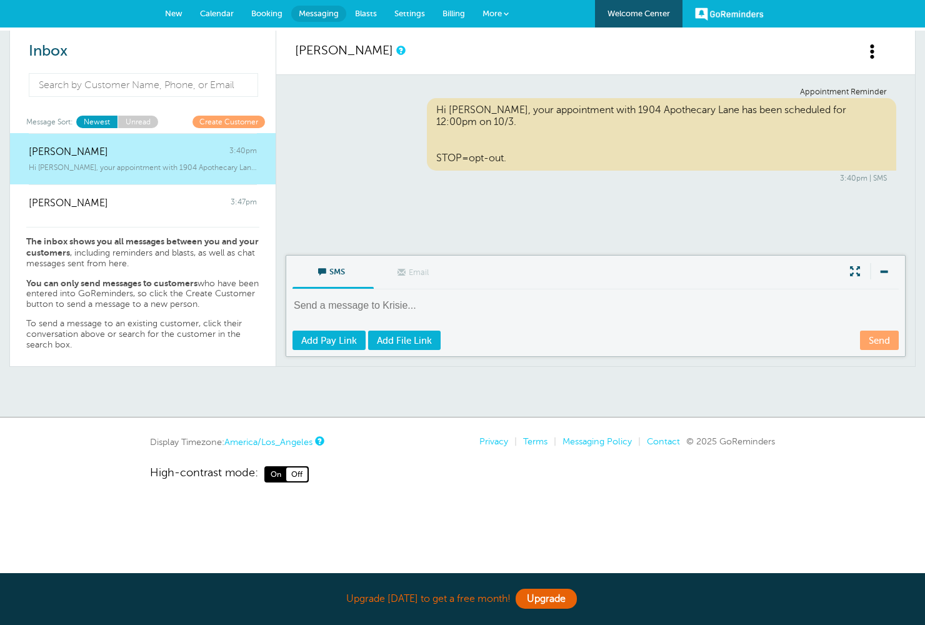
click at [135, 120] on link "Unread" at bounding box center [137, 122] width 41 height 12
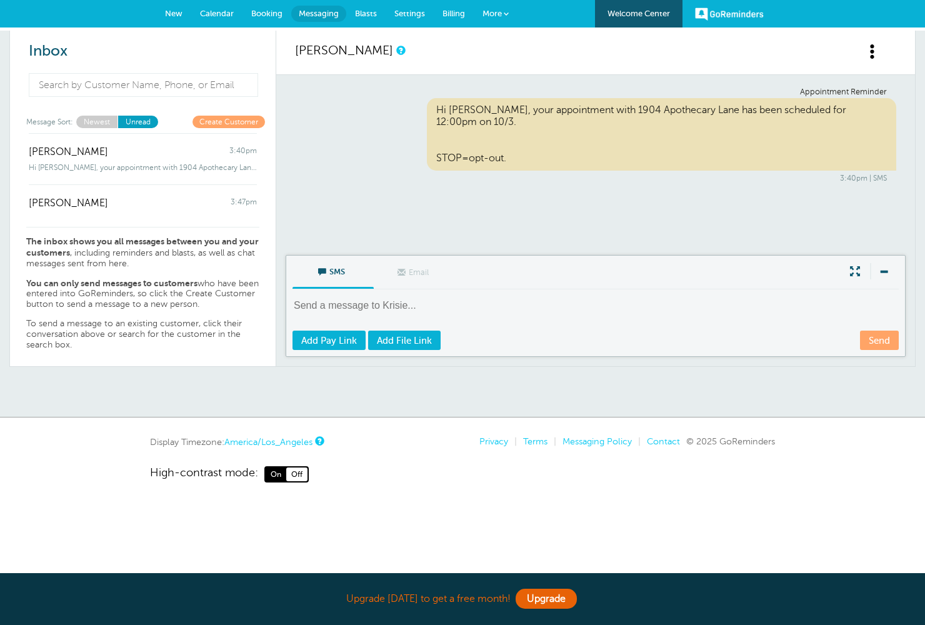
click at [143, 124] on link "Unread" at bounding box center [137, 122] width 41 height 12
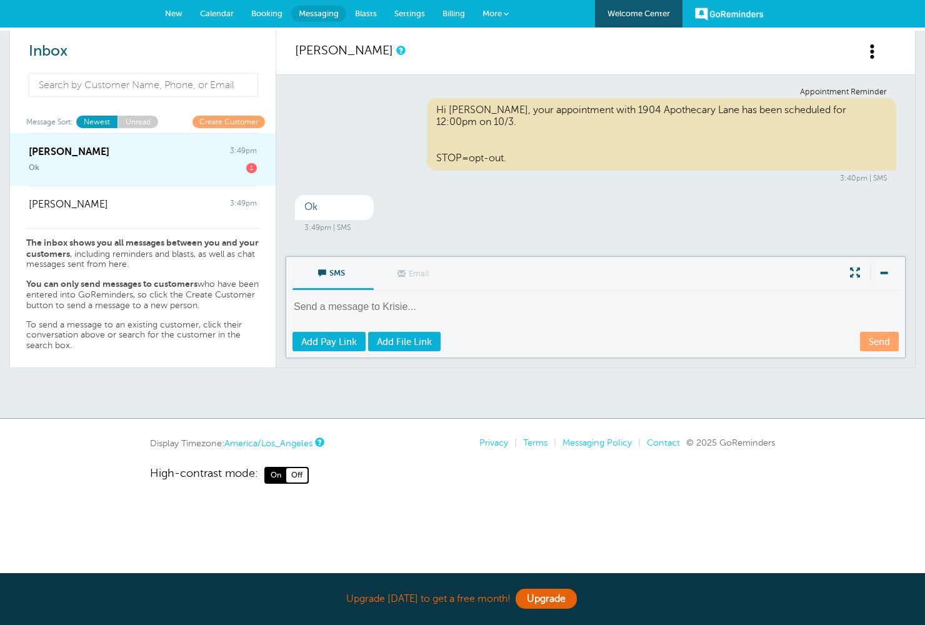
click at [122, 165] on div "Ok 1" at bounding box center [143, 165] width 228 height 15
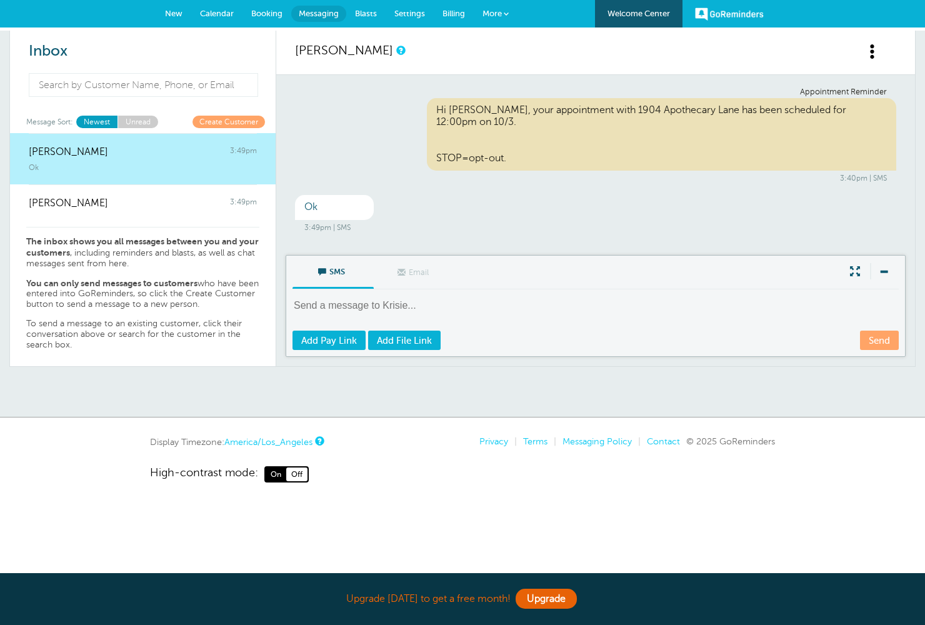
click at [270, 16] on span "Booking" at bounding box center [266, 13] width 31 height 9
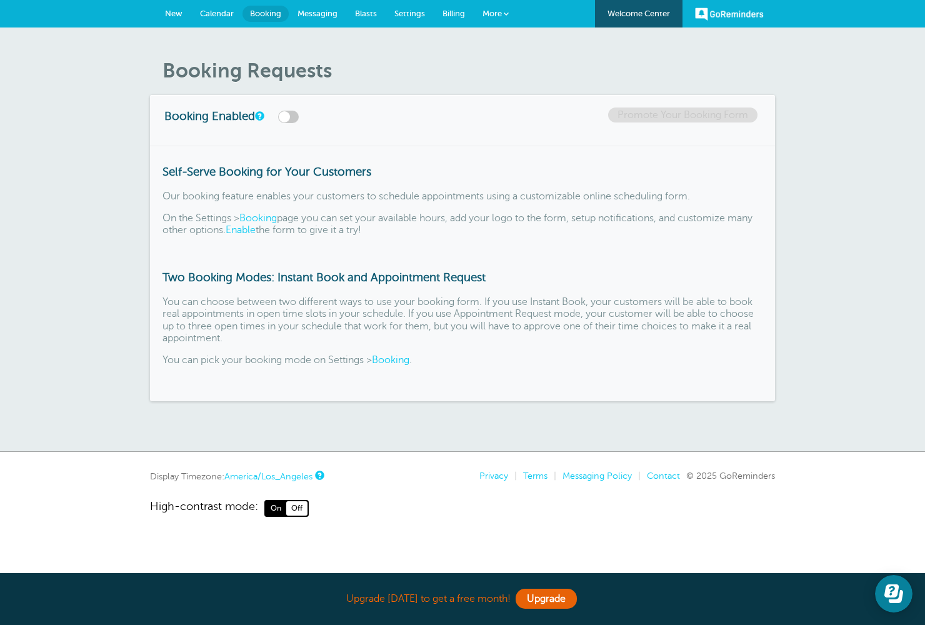
click at [308, 16] on span "Messaging" at bounding box center [317, 13] width 40 height 9
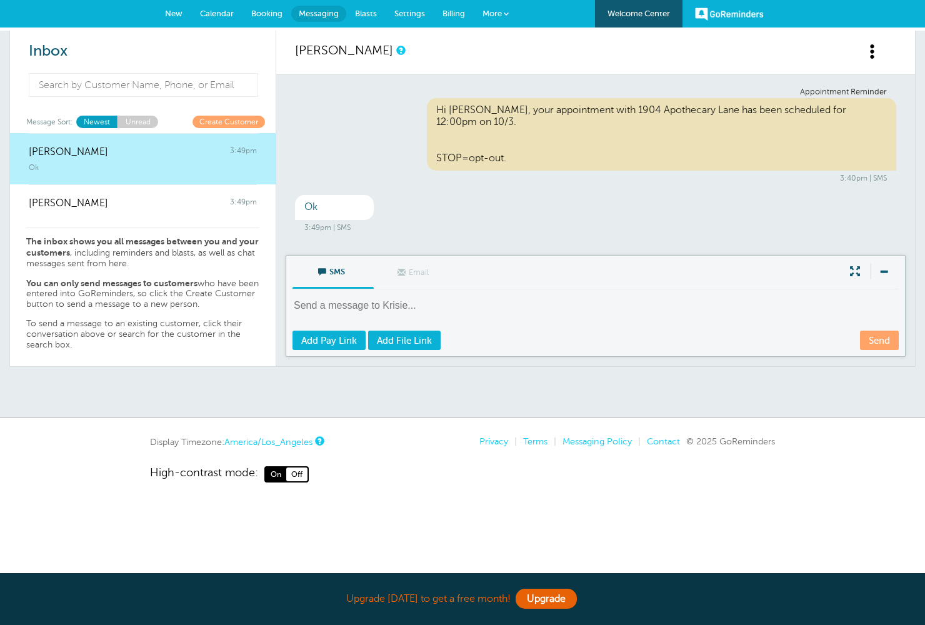
click at [320, 52] on link "[PERSON_NAME]" at bounding box center [344, 50] width 98 height 14
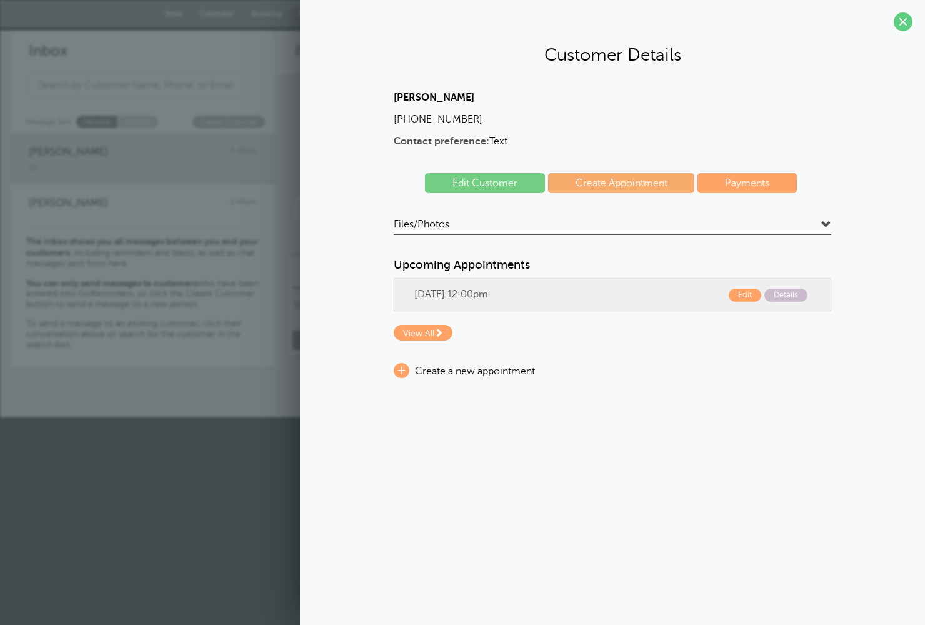
click at [482, 181] on link "Edit Customer" at bounding box center [485, 183] width 120 height 20
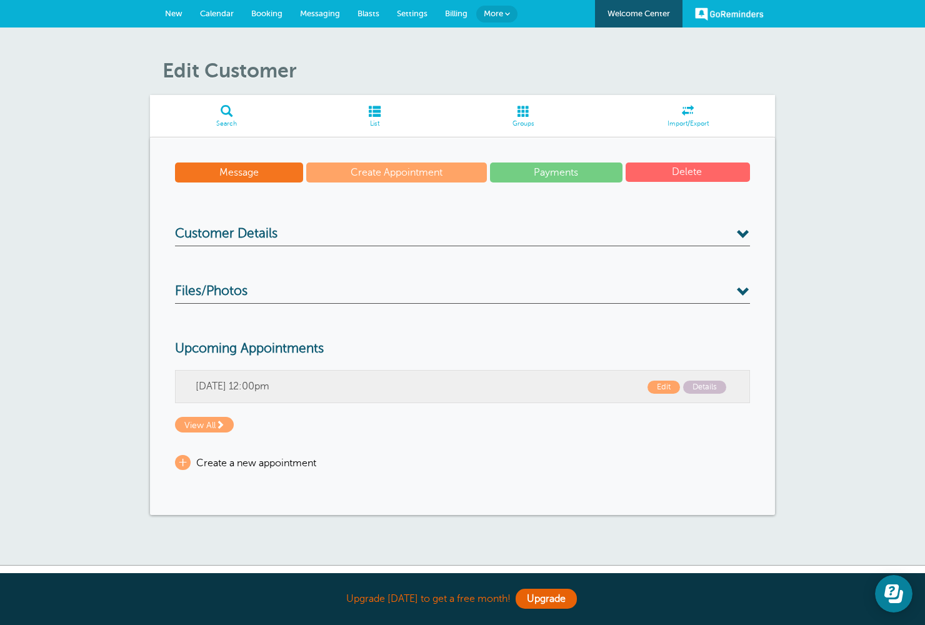
click at [235, 232] on span "Customer Details" at bounding box center [226, 234] width 102 height 16
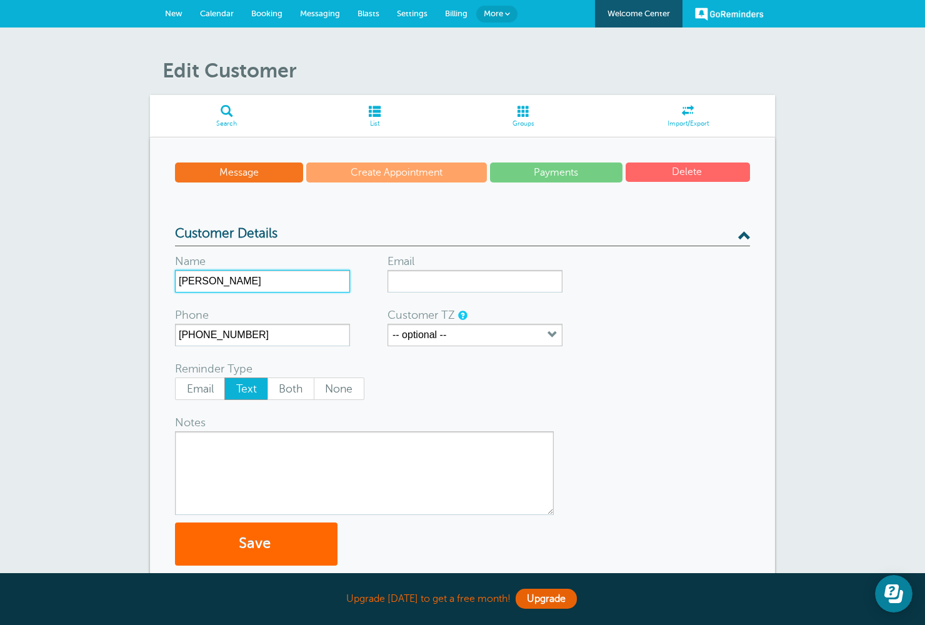
drag, startPoint x: 197, startPoint y: 282, endPoint x: 204, endPoint y: 302, distance: 21.1
click at [197, 282] on input "Krisie" at bounding box center [262, 281] width 175 height 22
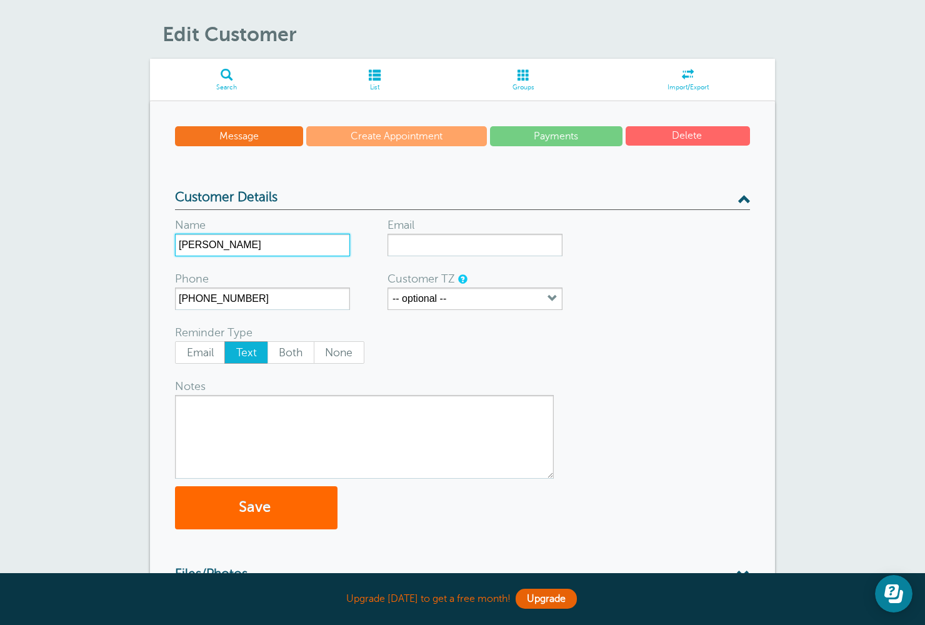
scroll to position [39, 0]
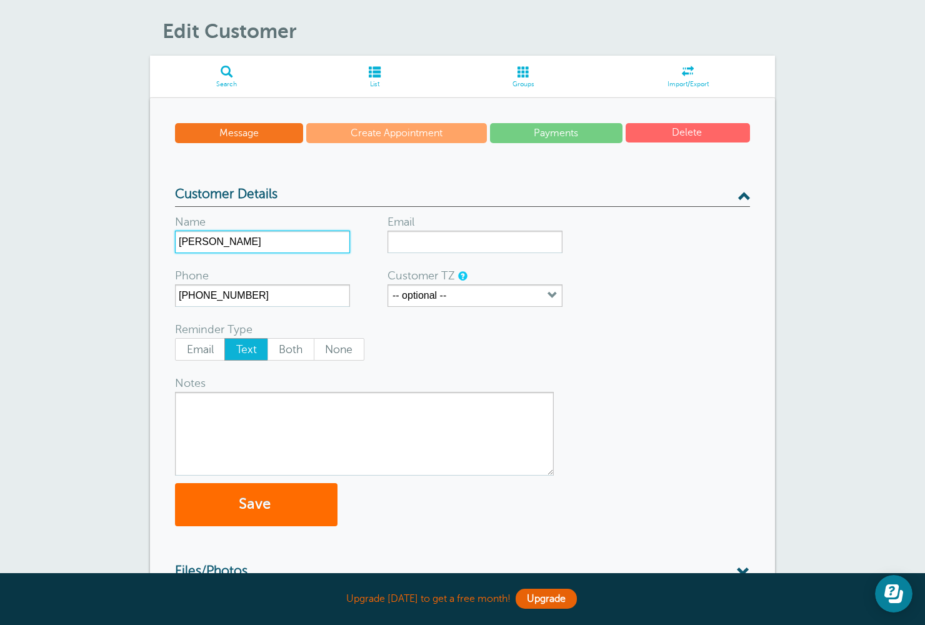
type input "[PERSON_NAME]"
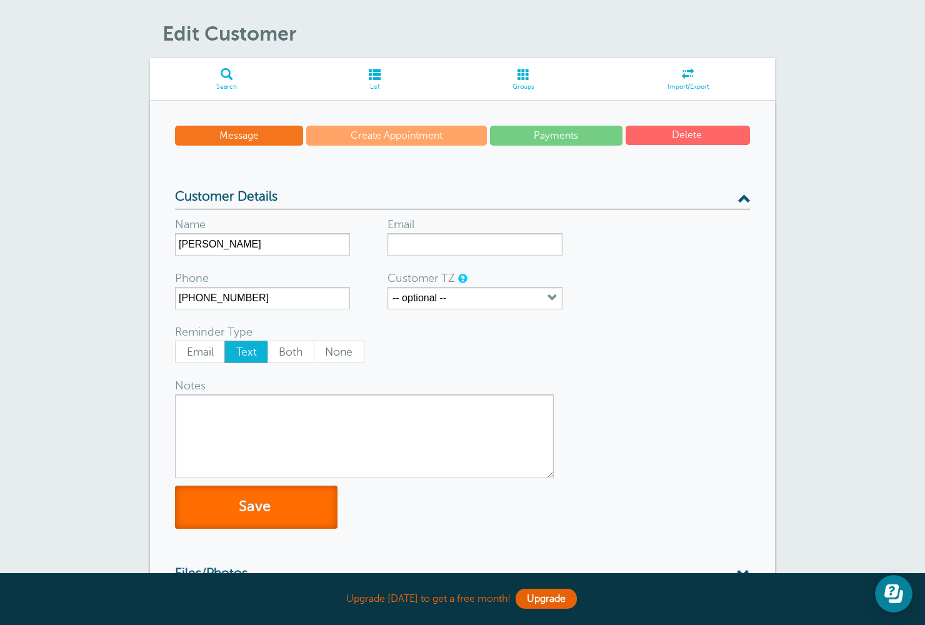
click at [312, 498] on button "Save" at bounding box center [256, 506] width 162 height 43
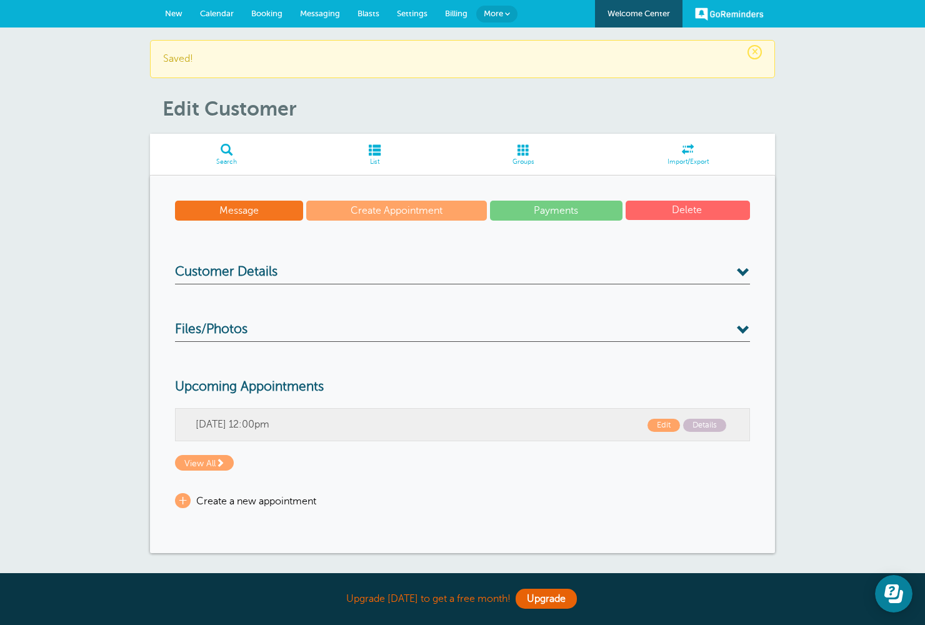
click at [309, 273] on h3 "Customer Details" at bounding box center [462, 274] width 575 height 20
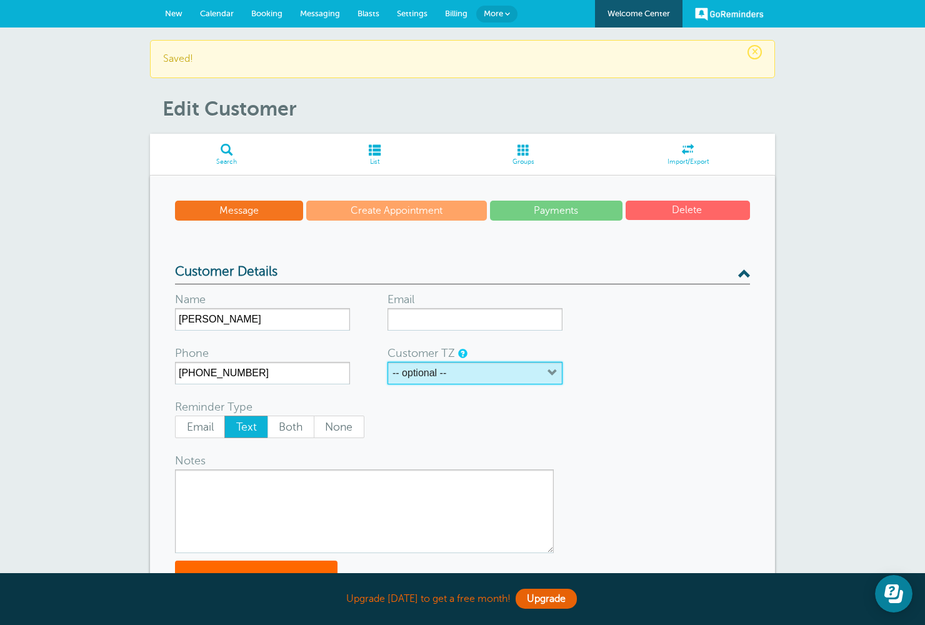
click at [415, 377] on label "-- optional --" at bounding box center [419, 372] width 54 height 11
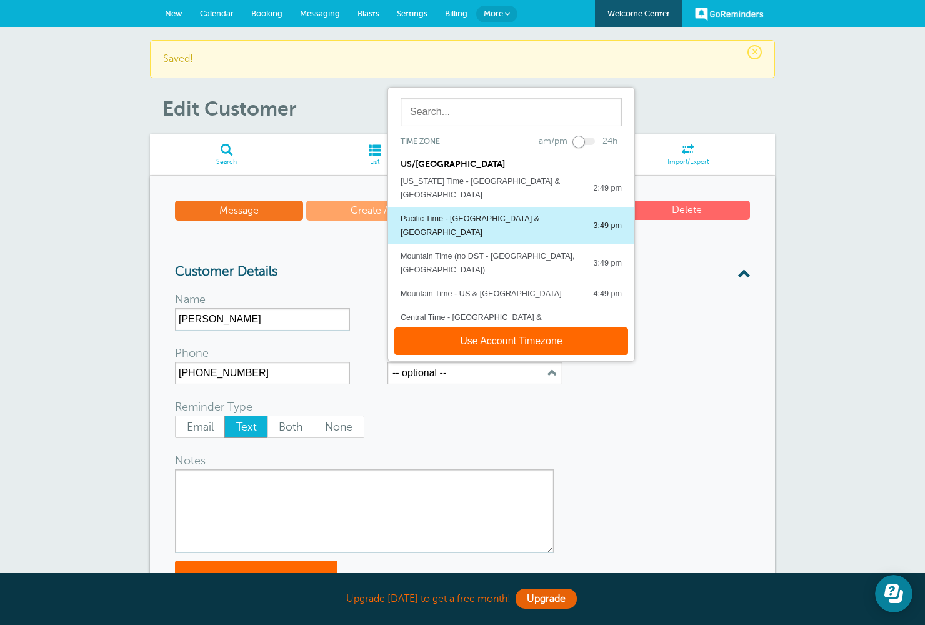
click at [432, 212] on div "Pacific Time - [GEOGRAPHIC_DATA] & [GEOGRAPHIC_DATA]" at bounding box center [490, 225] width 180 height 27
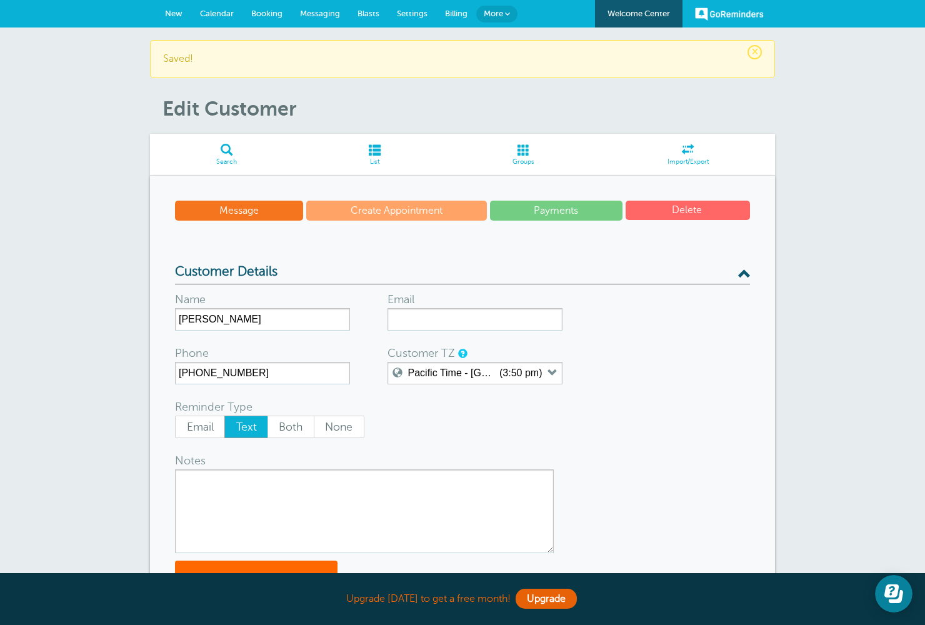
click at [325, 7] on link "Messaging" at bounding box center [319, 13] width 57 height 27
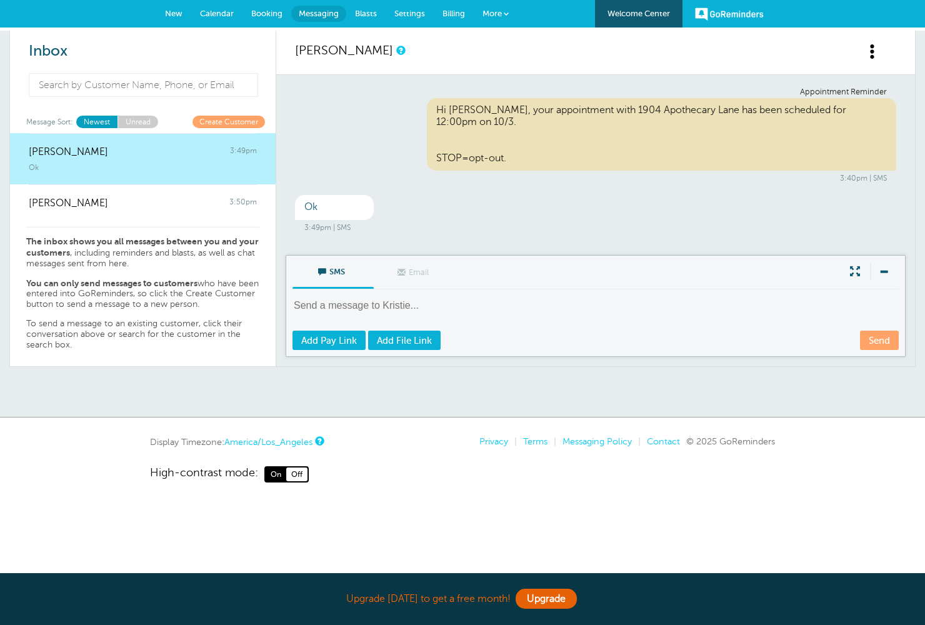
click at [317, 51] on link "[PERSON_NAME]" at bounding box center [344, 50] width 98 height 14
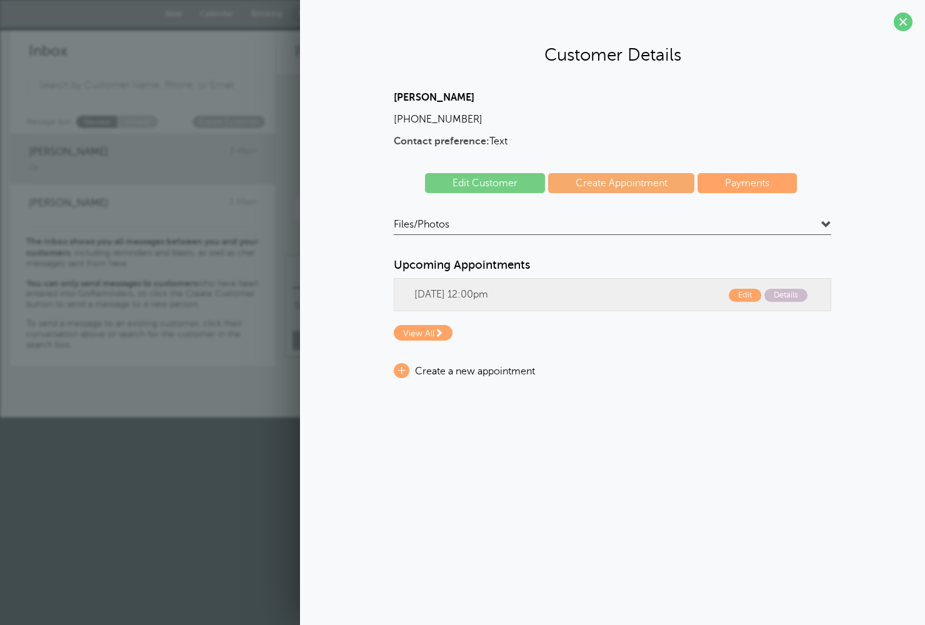
click at [907, 24] on span at bounding box center [902, 21] width 19 height 19
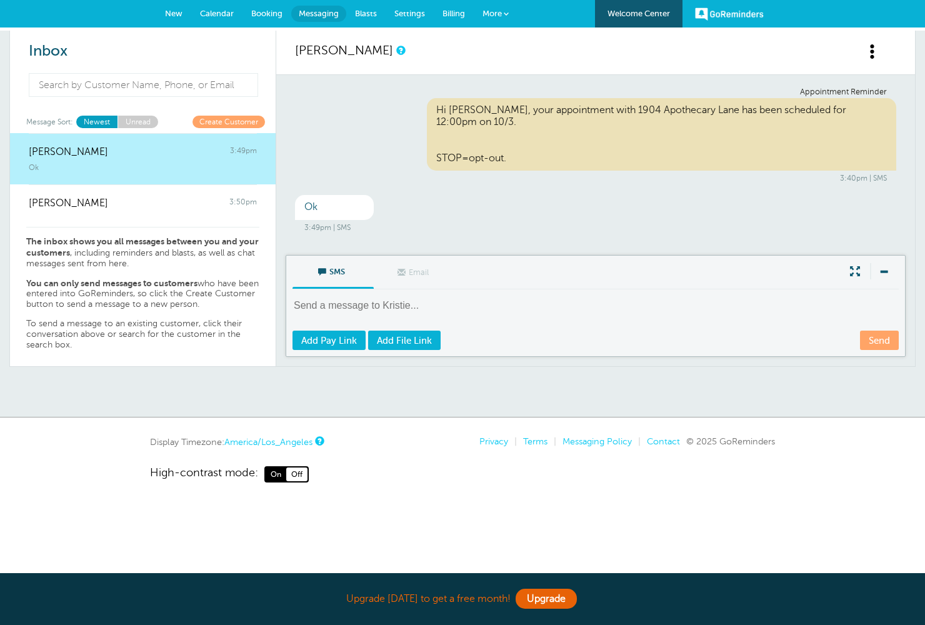
click at [97, 117] on link "Newest" at bounding box center [96, 122] width 41 height 12
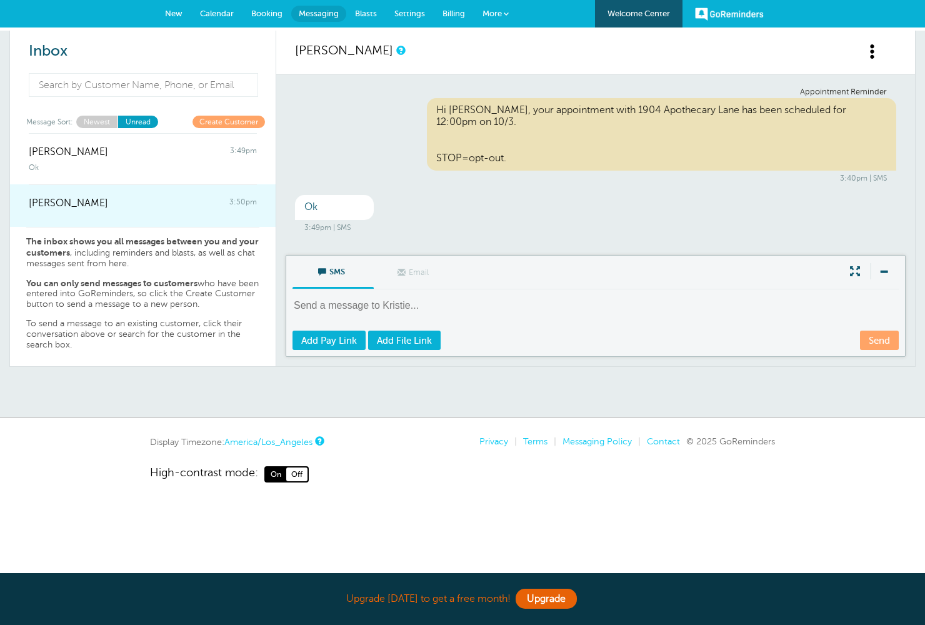
click at [191, 209] on div at bounding box center [143, 211] width 228 height 5
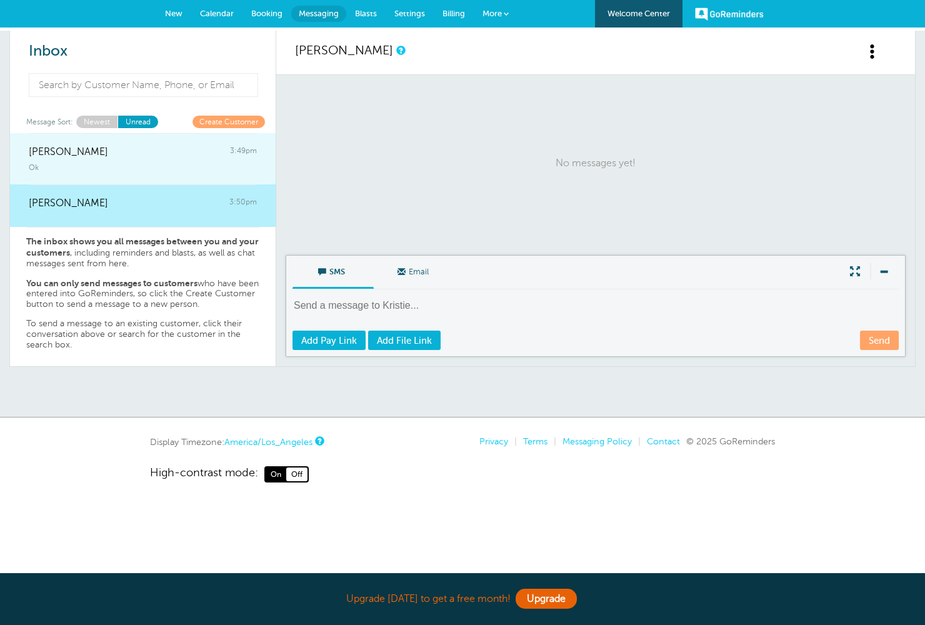
click at [116, 162] on div "Ok" at bounding box center [143, 165] width 228 height 14
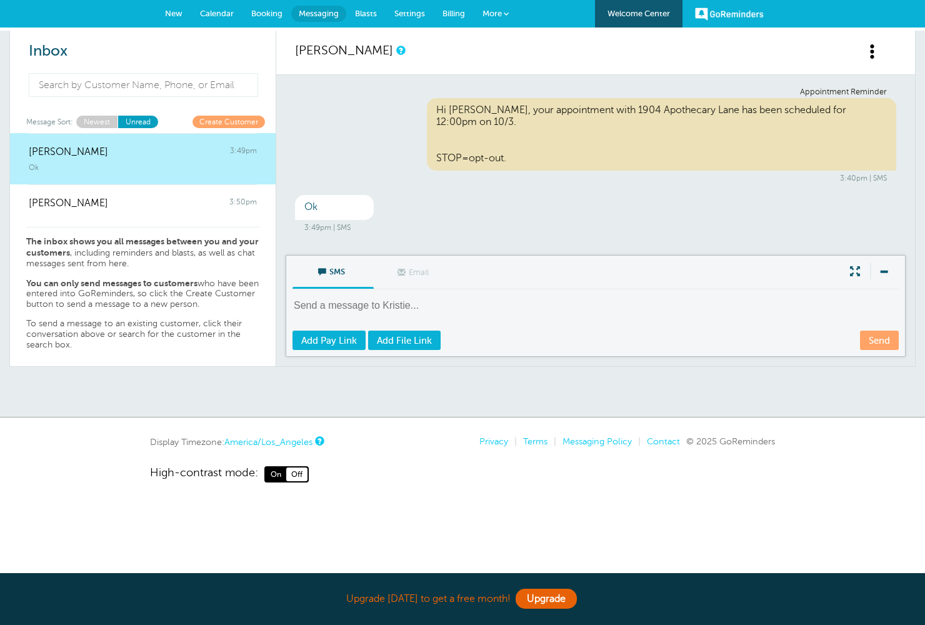
click at [171, 10] on span "New" at bounding box center [173, 13] width 17 height 9
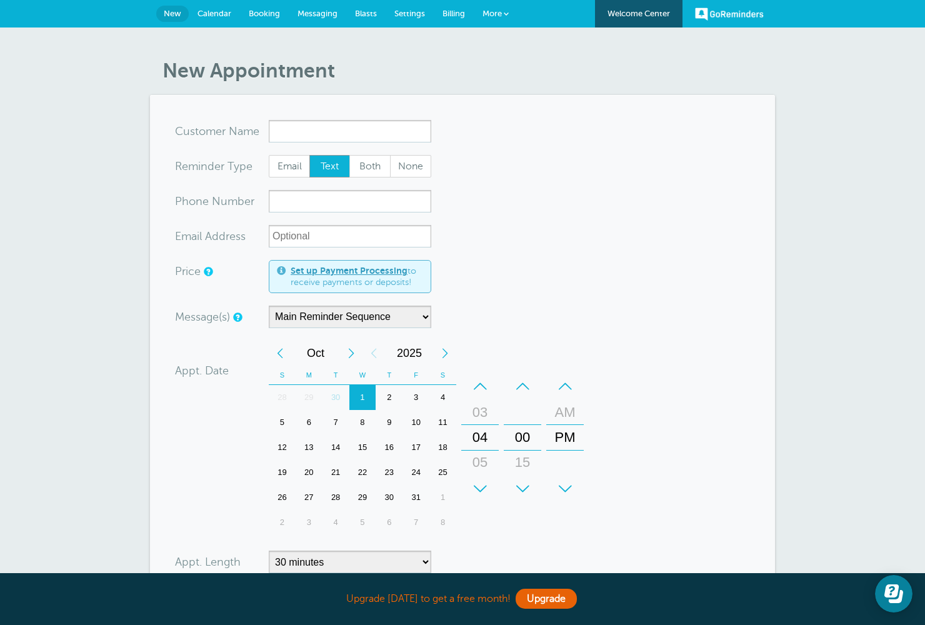
click at [204, 11] on span "Calendar" at bounding box center [214, 13] width 34 height 9
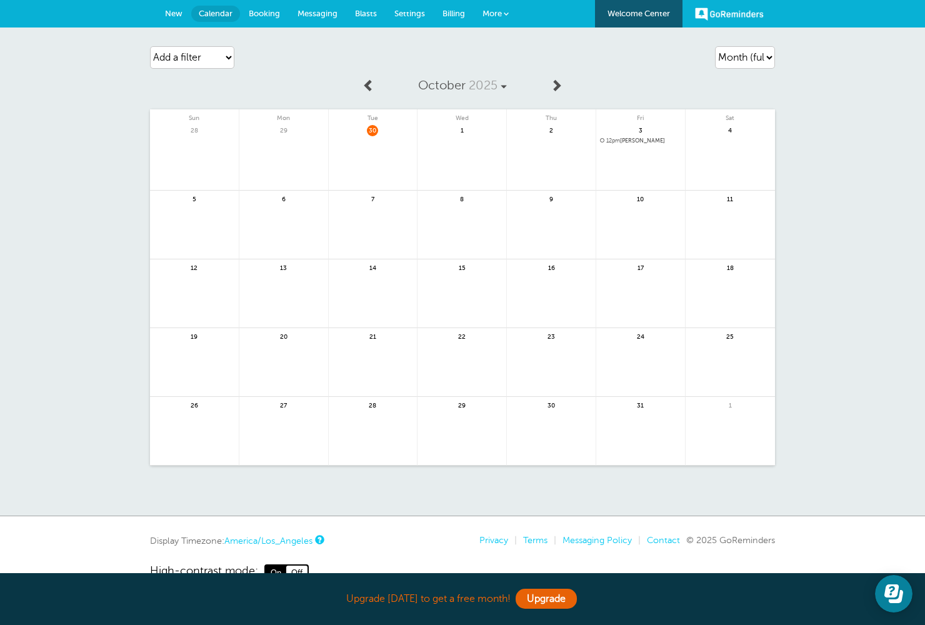
click at [460, 11] on span "Billing" at bounding box center [453, 13] width 22 height 9
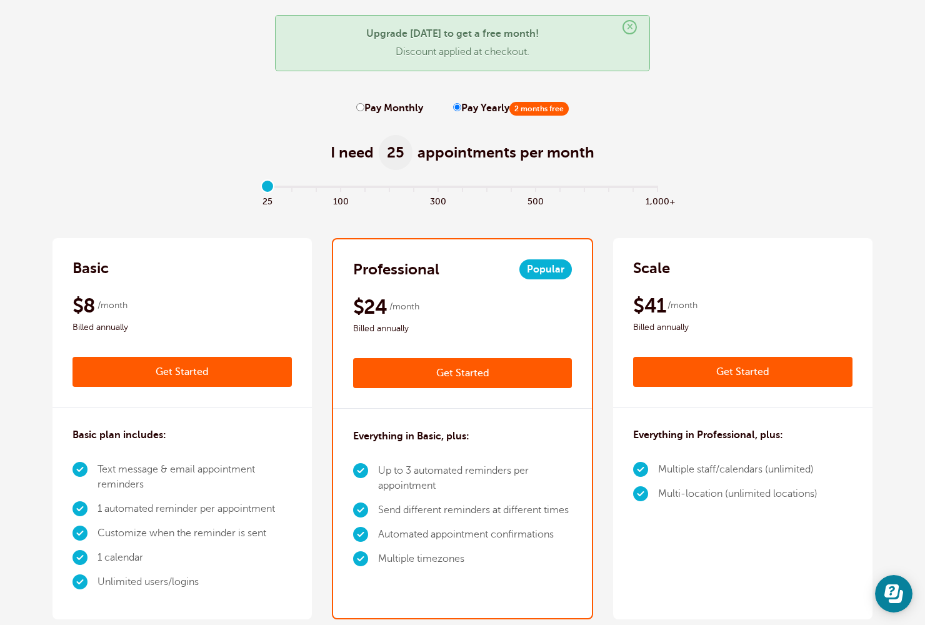
scroll to position [54, 0]
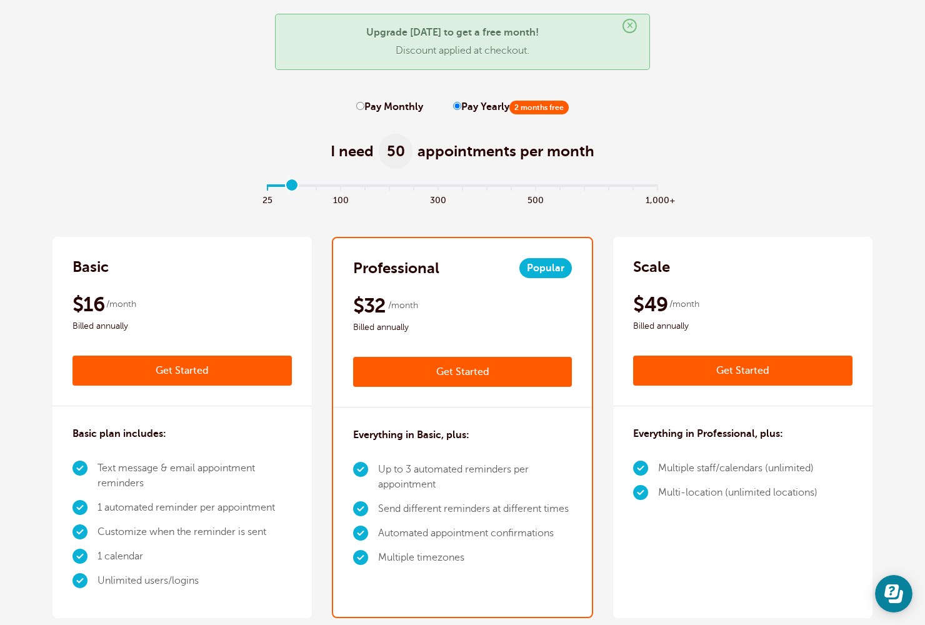
click at [293, 189] on input "range" at bounding box center [463, 187] width 404 height 2
click at [312, 189] on input "range" at bounding box center [463, 187] width 404 height 2
click at [339, 188] on input "range" at bounding box center [463, 187] width 404 height 2
click at [390, 187] on input "range" at bounding box center [463, 187] width 404 height 2
click at [440, 186] on input "range" at bounding box center [463, 187] width 404 height 2
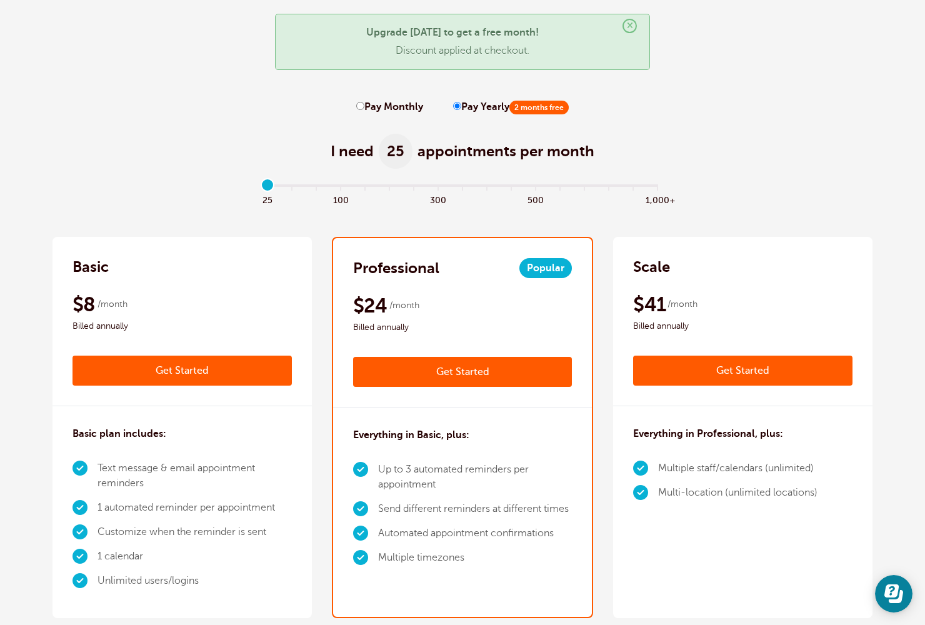
drag, startPoint x: 437, startPoint y: 186, endPoint x: 269, endPoint y: 179, distance: 168.2
type input "0"
click at [269, 186] on input "range" at bounding box center [463, 187] width 404 height 2
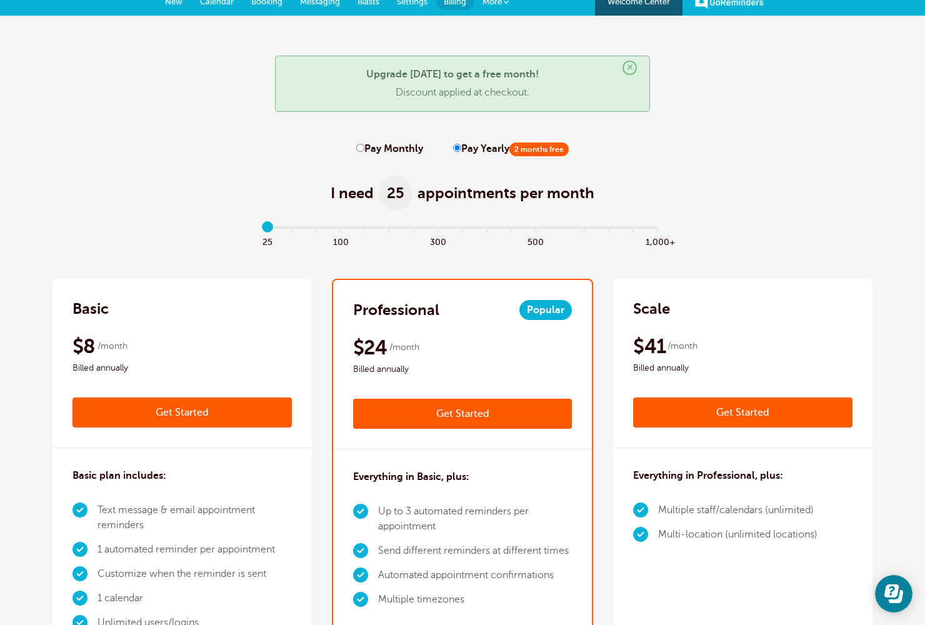
scroll to position [0, 0]
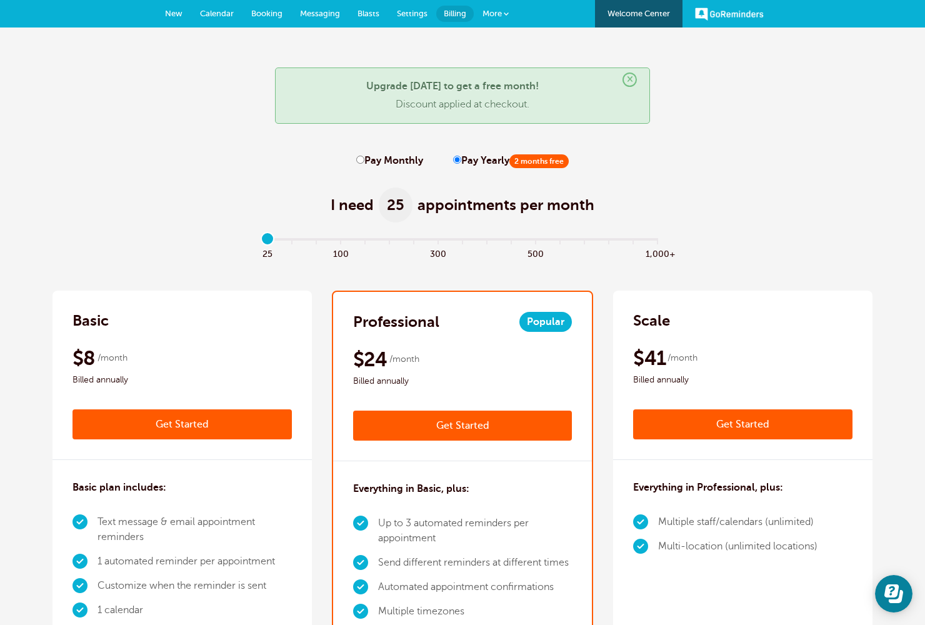
click at [208, 13] on span "Calendar" at bounding box center [217, 13] width 34 height 9
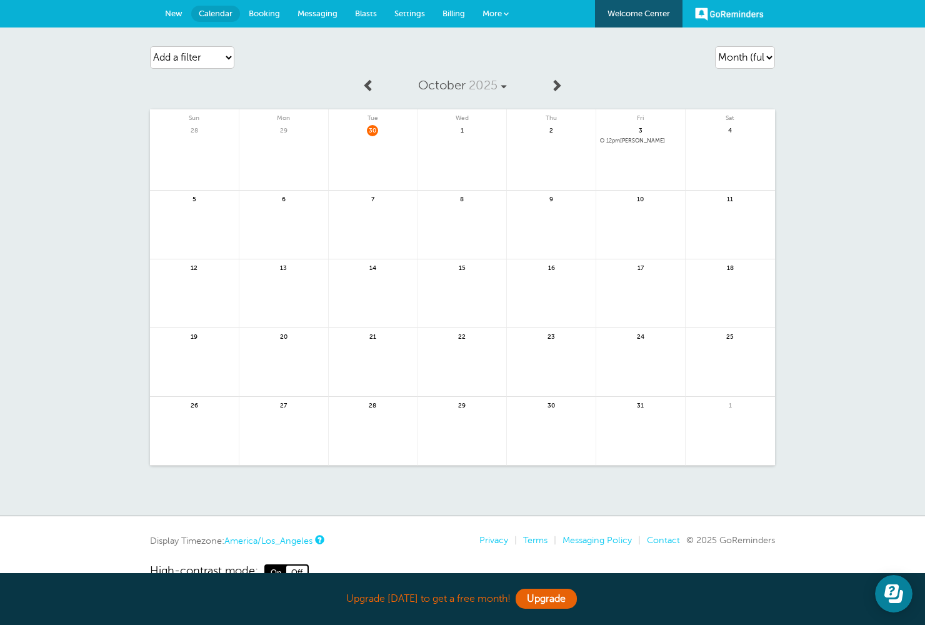
click at [255, 13] on span "Booking" at bounding box center [264, 13] width 31 height 9
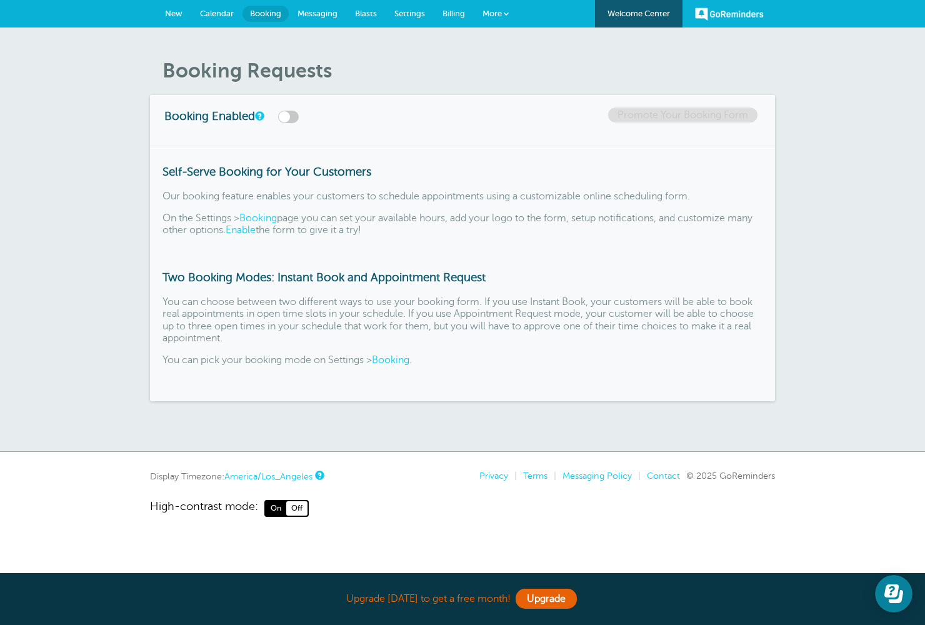
click at [316, 13] on span "Messaging" at bounding box center [317, 13] width 40 height 9
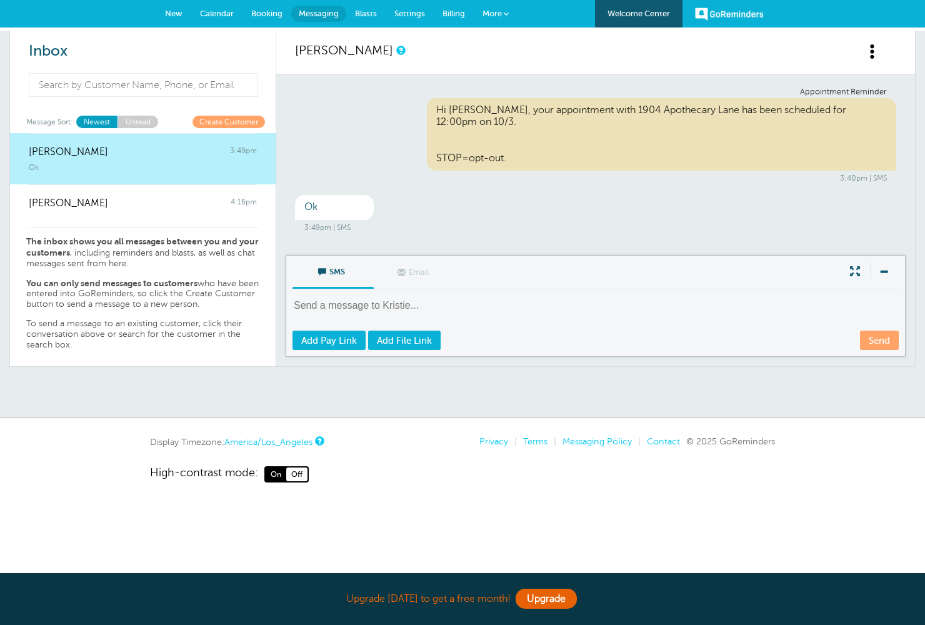
click at [370, 12] on span "Blasts" at bounding box center [366, 13] width 22 height 9
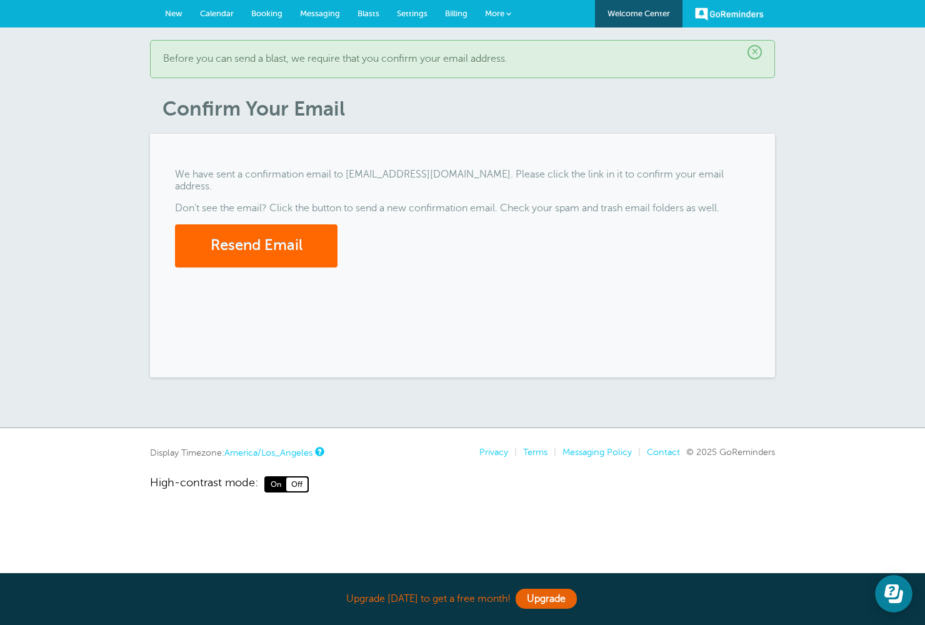
click at [410, 14] on span "Settings" at bounding box center [412, 13] width 31 height 9
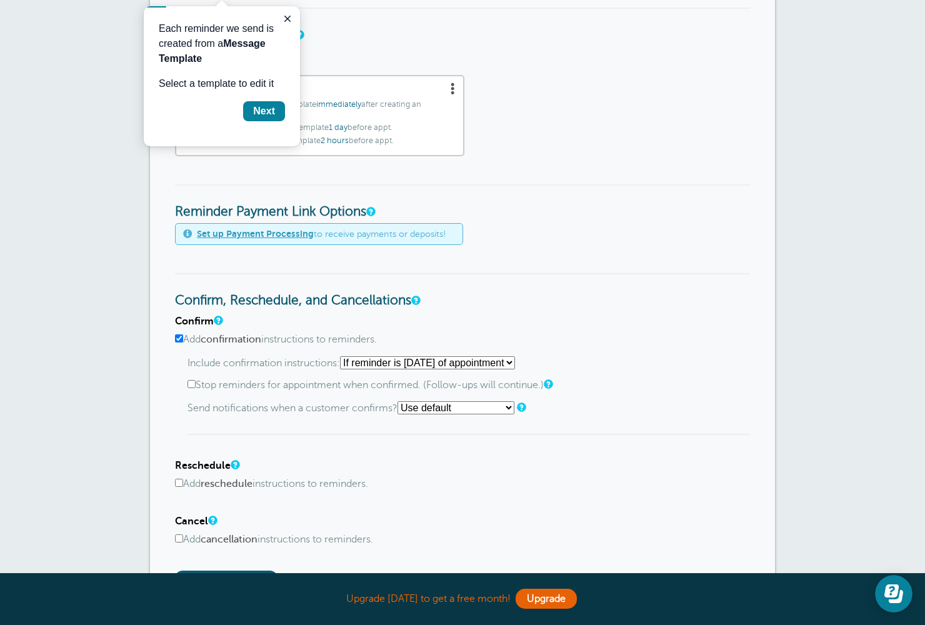
scroll to position [364, 0]
click at [414, 362] on select "Starting with first reminder If reminder is within 1 day of appointment If remi…" at bounding box center [427, 361] width 175 height 13
click at [344, 355] on select "Starting with first reminder If reminder is within 1 day of appointment If remi…" at bounding box center [427, 361] width 175 height 13
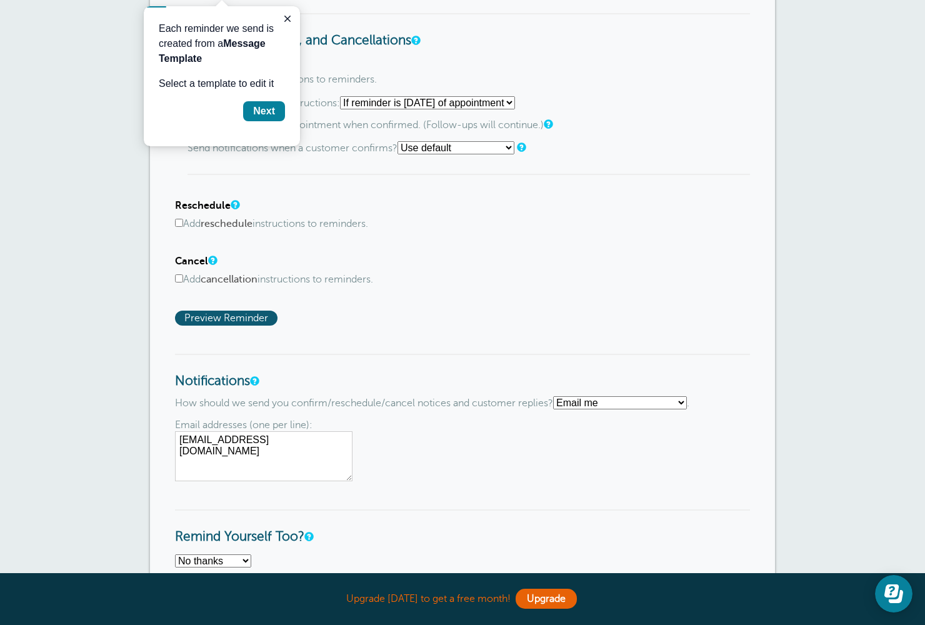
scroll to position [623, 0]
click at [289, 17] on icon "Close guide" at bounding box center [287, 19] width 6 height 6
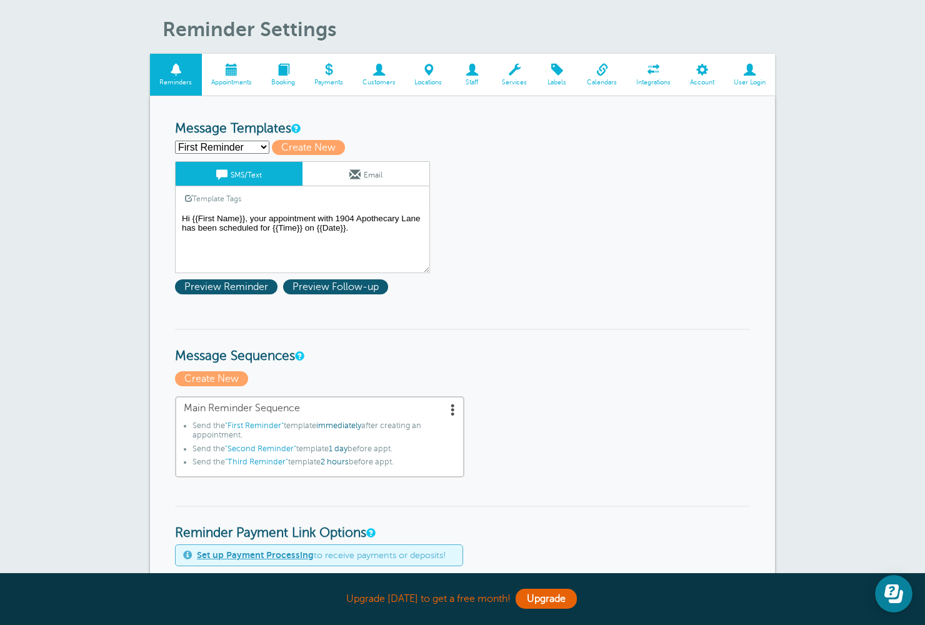
scroll to position [0, 0]
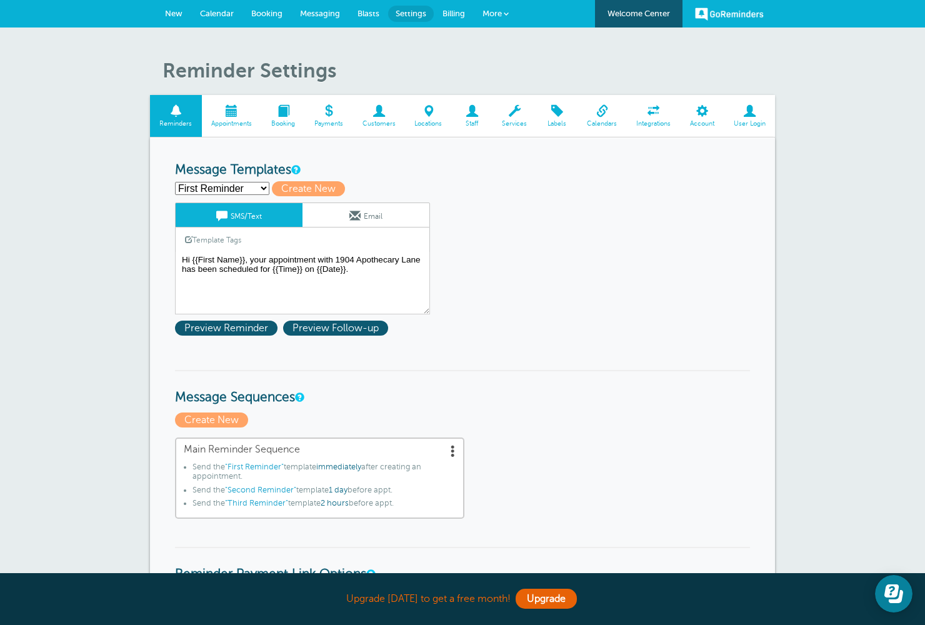
click at [381, 117] on span at bounding box center [378, 111] width 52 height 12
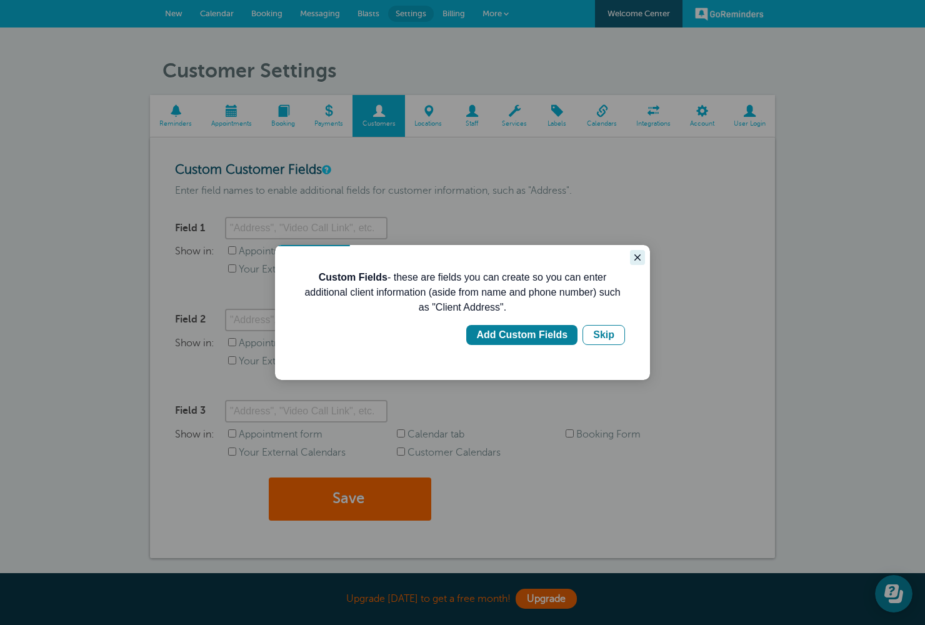
click at [634, 257] on icon "Close guide" at bounding box center [637, 257] width 10 height 10
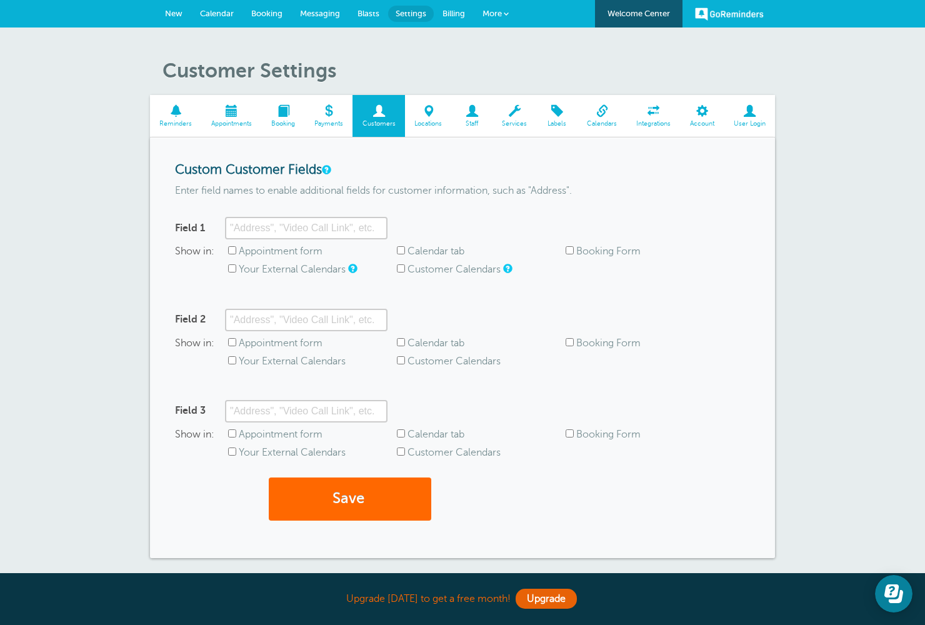
click at [655, 116] on span at bounding box center [654, 111] width 54 height 12
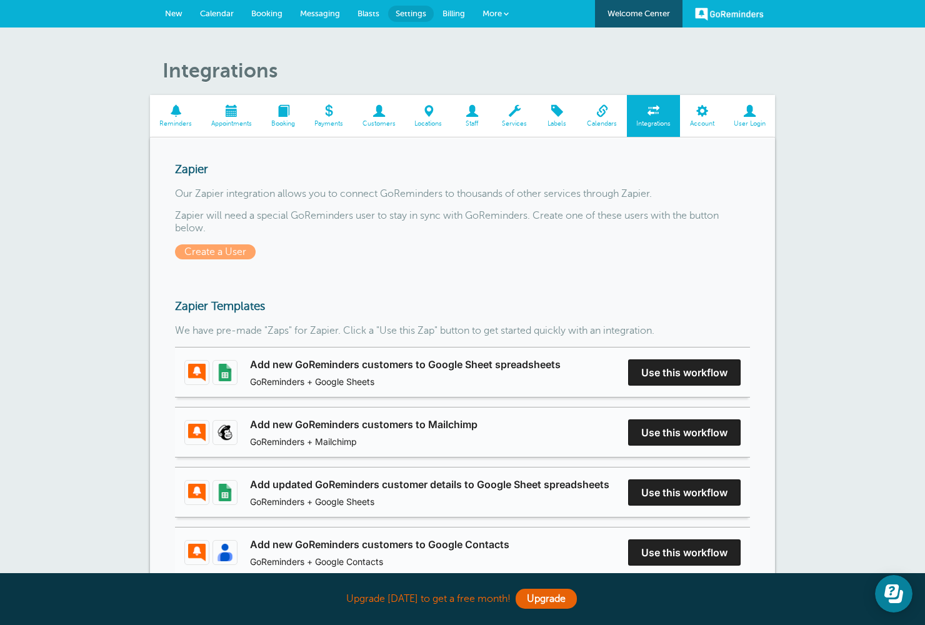
click at [600, 117] on span at bounding box center [601, 111] width 49 height 12
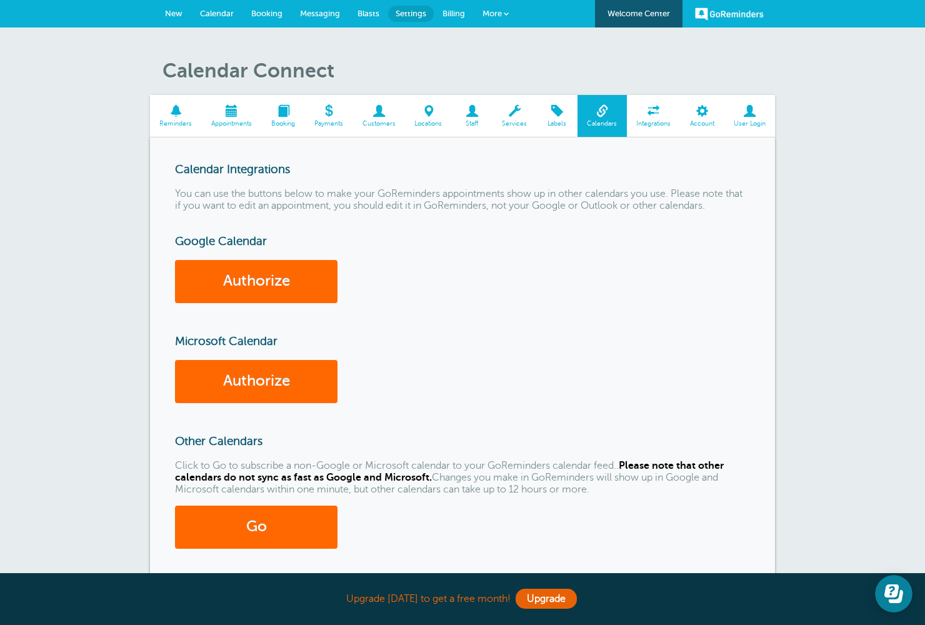
click at [567, 120] on span "Labels" at bounding box center [557, 123] width 28 height 7
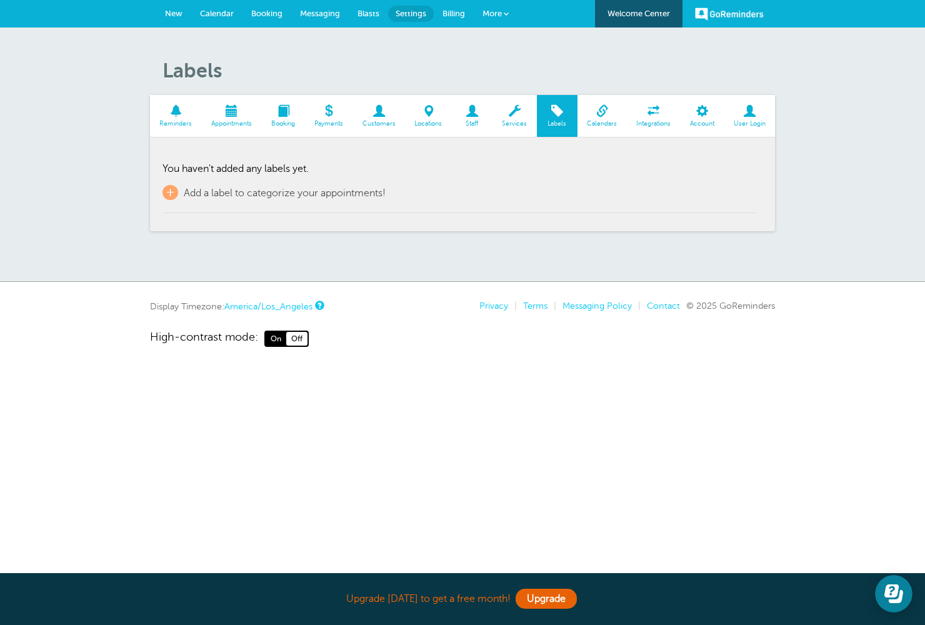
click at [510, 120] on span "Services" at bounding box center [515, 123] width 32 height 7
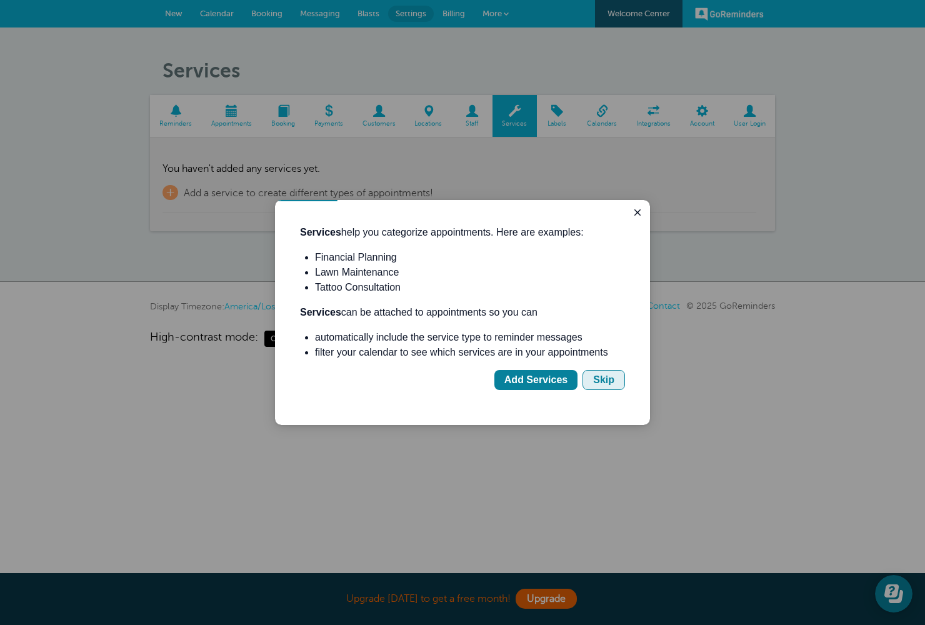
click at [614, 375] on button "Skip" at bounding box center [603, 380] width 42 height 20
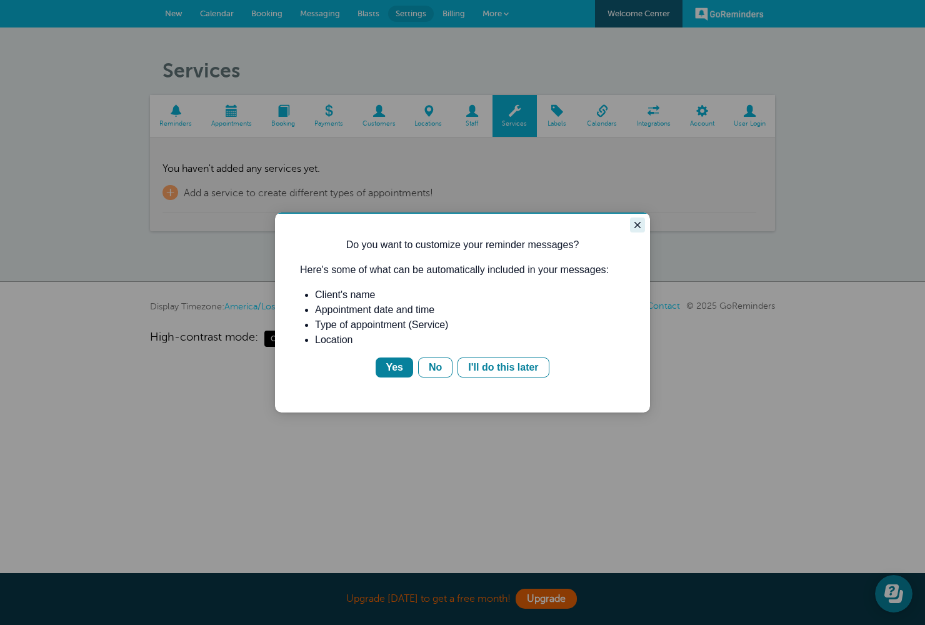
click at [637, 229] on icon "Close guide" at bounding box center [637, 225] width 10 height 10
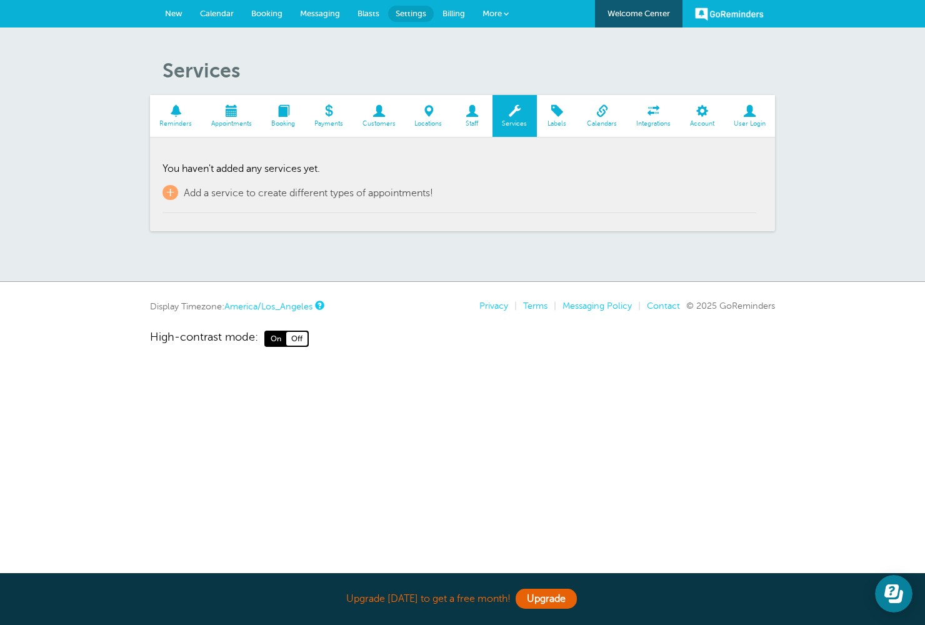
click at [282, 116] on span at bounding box center [283, 111] width 43 height 12
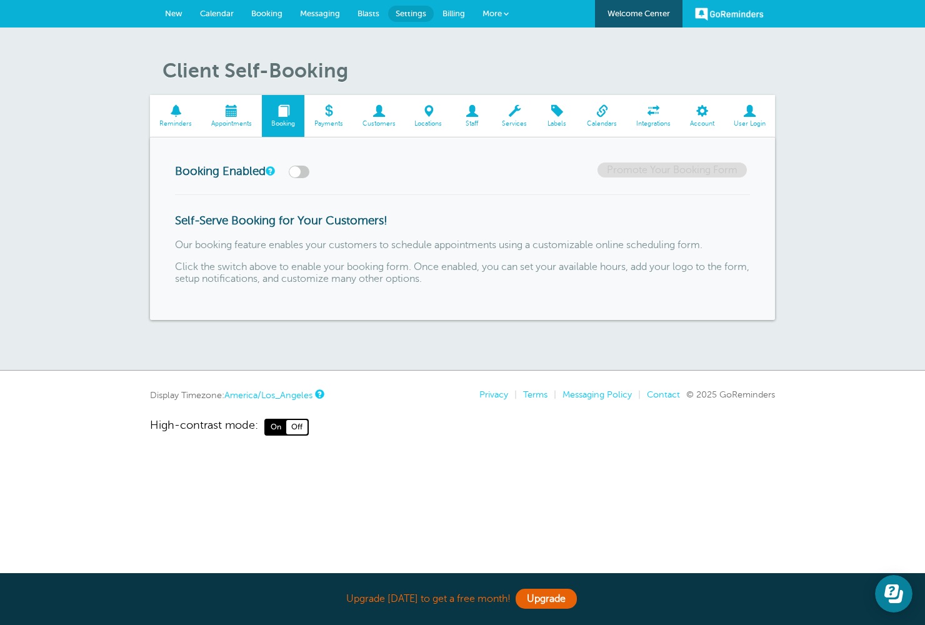
click at [375, 114] on span at bounding box center [378, 111] width 52 height 12
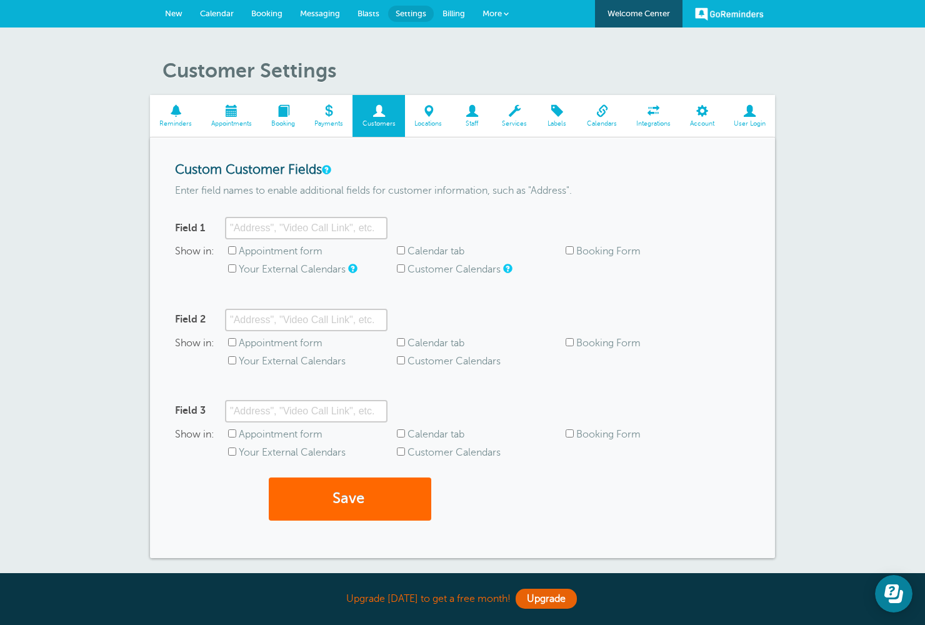
click at [232, 120] on span "Appointments" at bounding box center [231, 123] width 47 height 7
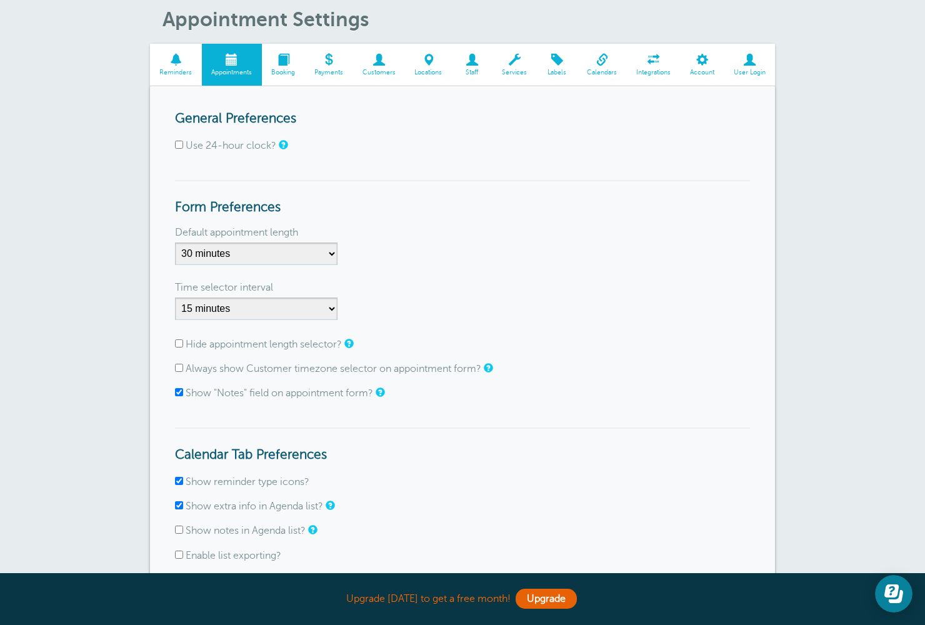
scroll to position [51, 0]
click at [194, 61] on span at bounding box center [176, 60] width 52 height 12
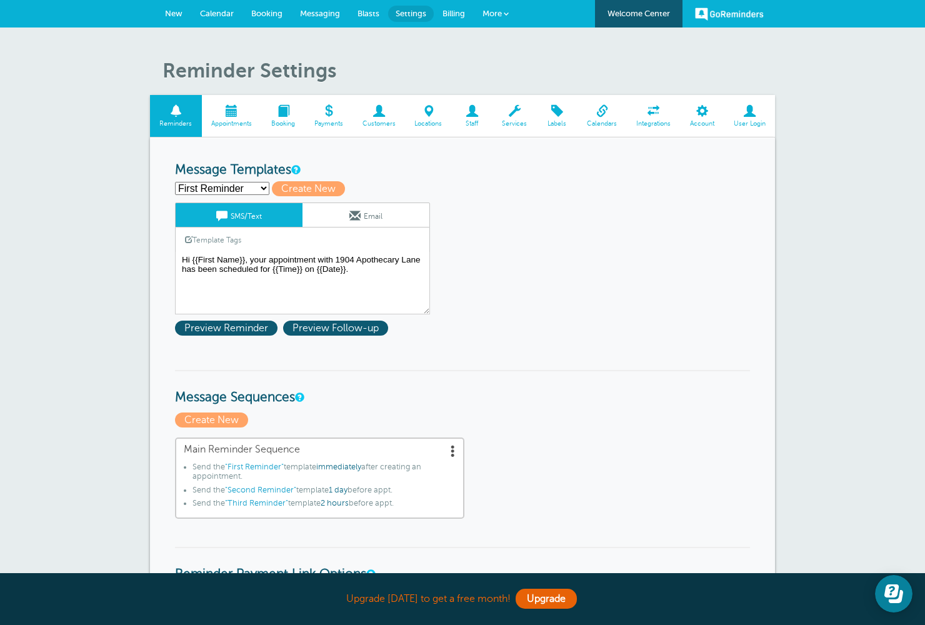
click at [173, 9] on span "New" at bounding box center [173, 13] width 17 height 9
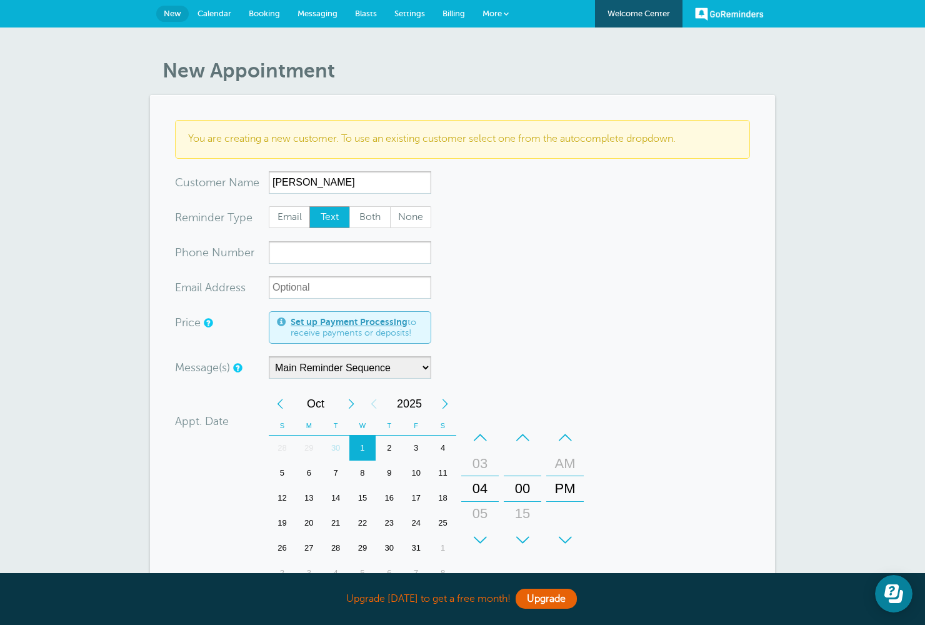
type input "[PERSON_NAME]"
click at [299, 256] on input "xxx-no-autofill" at bounding box center [350, 252] width 162 height 22
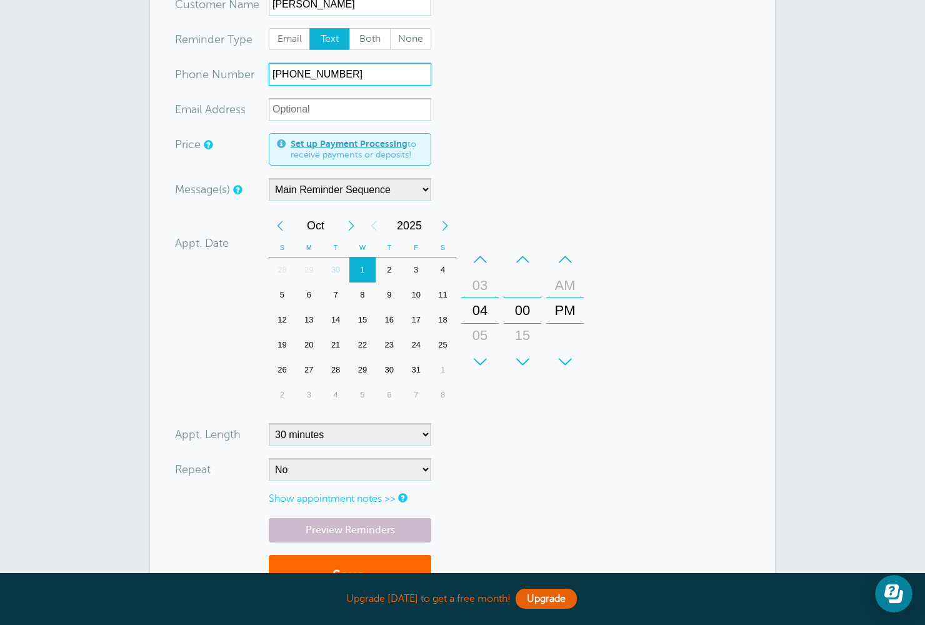
scroll to position [189, 0]
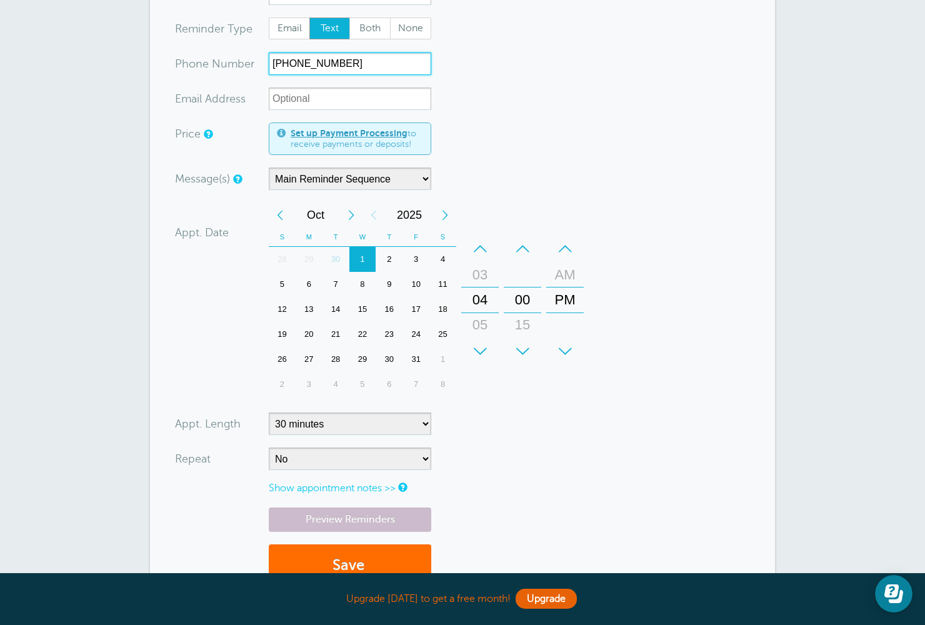
type input "619-846-0897"
click at [375, 557] on button "Save" at bounding box center [350, 565] width 162 height 43
